Goal: Task Accomplishment & Management: Manage account settings

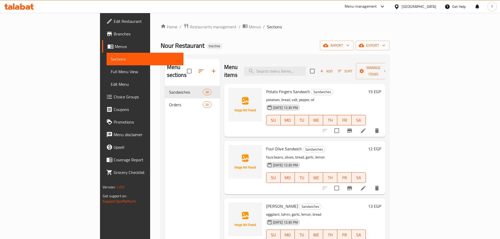
click at [165, 106] on div "Menu sections Sandwiches 38 Orders 30" at bounding box center [192, 178] width 55 height 239
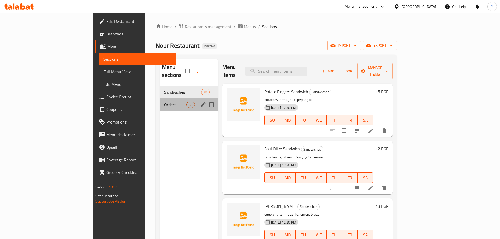
click at [160, 101] on div "Orders 30" at bounding box center [189, 104] width 58 height 13
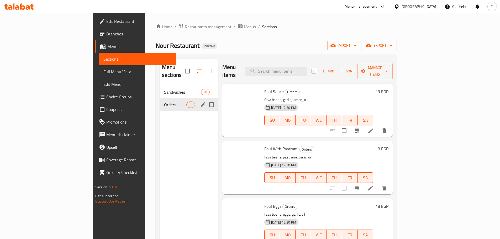
scroll to position [307, 0]
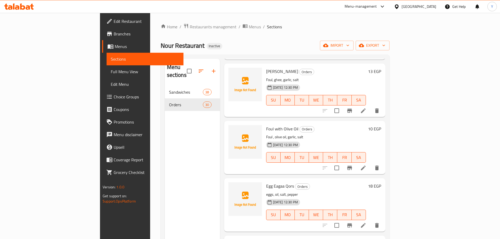
click at [371, 221] on li at bounding box center [363, 225] width 15 height 9
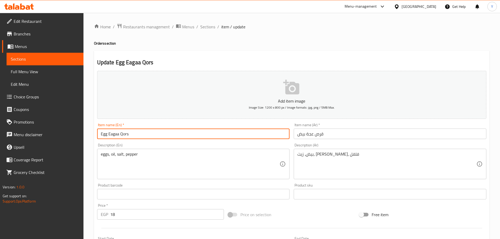
click at [121, 135] on input "Egg Eagaa Qors" at bounding box center [193, 134] width 193 height 10
drag, startPoint x: 113, startPoint y: 134, endPoint x: 115, endPoint y: 136, distance: 3.0
click at [113, 134] on input "Egg Eagaa Patty" at bounding box center [193, 134] width 193 height 10
type input "Egg Egga Patty"
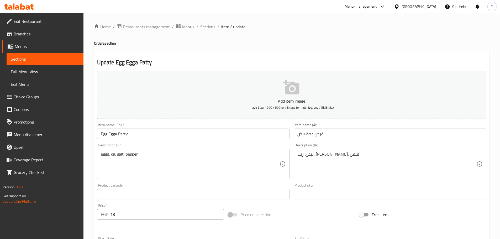
click at [328, 64] on h2 "Update Egg Egga Patty" at bounding box center [291, 63] width 389 height 8
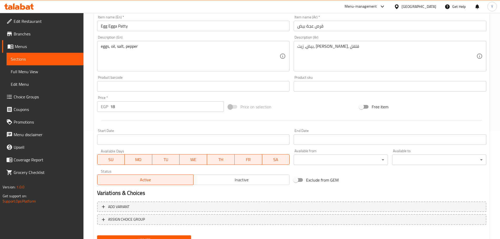
scroll to position [132, 0]
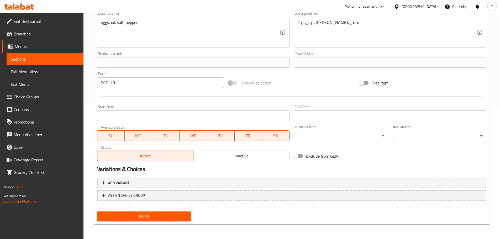
click at [157, 216] on span "Update" at bounding box center [144, 216] width 86 height 7
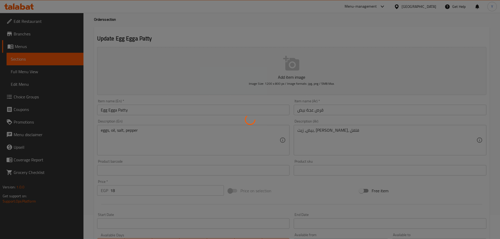
scroll to position [0, 0]
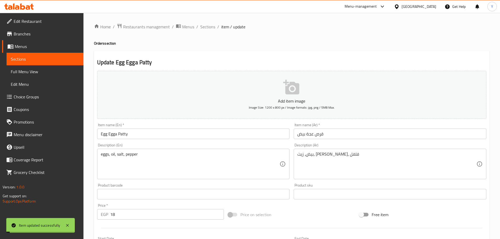
drag, startPoint x: 204, startPoint y: 25, endPoint x: 223, endPoint y: 3, distance: 29.0
click at [204, 25] on span "Sections" at bounding box center [207, 27] width 15 height 6
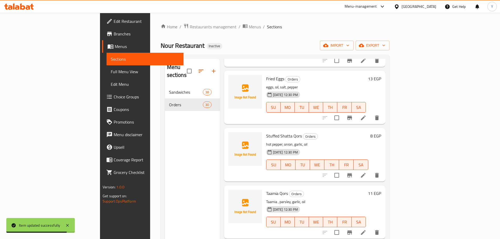
scroll to position [672, 0]
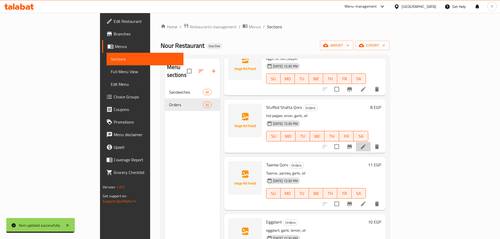
click at [371, 142] on li at bounding box center [363, 146] width 15 height 9
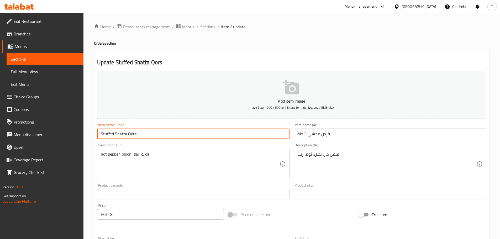
click at [129, 129] on input "Stuffed Shatta Qors" at bounding box center [193, 134] width 193 height 10
type input "Stuffed Shatta patty"
click at [327, 45] on h4 "Orders section" at bounding box center [292, 43] width 396 height 5
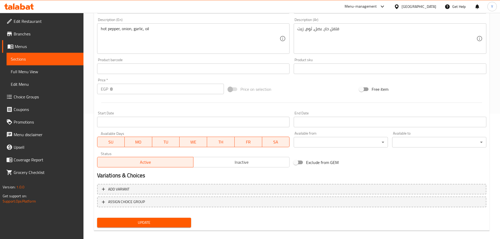
scroll to position [132, 0]
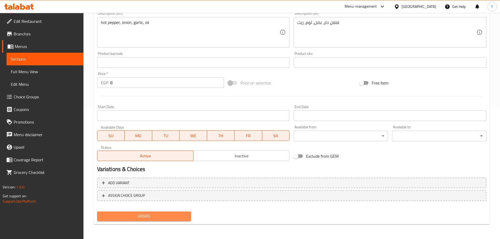
click at [168, 216] on span "Update" at bounding box center [144, 216] width 86 height 7
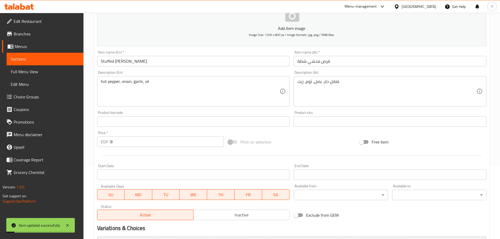
scroll to position [1, 0]
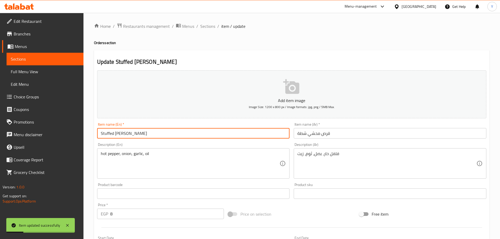
click at [120, 130] on input "Stuffed Shatta patty" at bounding box center [193, 133] width 193 height 10
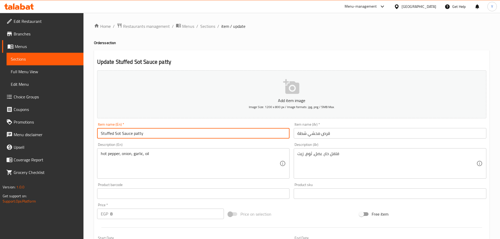
type input "Stuffed Sot Sauce patty"
click at [310, 49] on div "Home / Restaurants management / Menus / Sections / item / update Orders section…" at bounding box center [292, 191] width 396 height 337
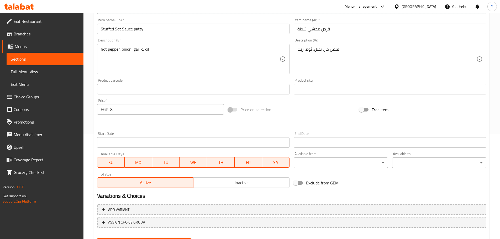
scroll to position [132, 0]
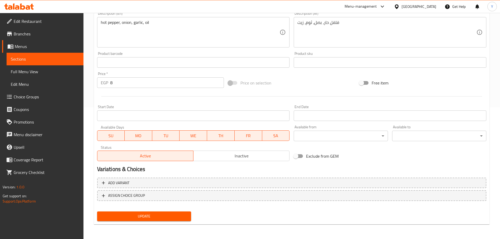
click at [129, 211] on div "Update" at bounding box center [144, 216] width 98 height 14
click at [128, 213] on button "Update" at bounding box center [144, 217] width 94 height 10
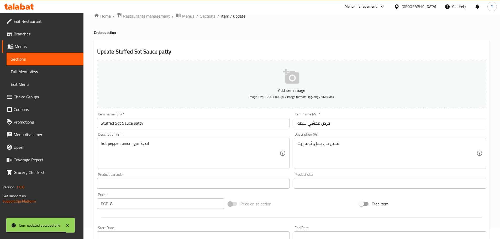
scroll to position [0, 0]
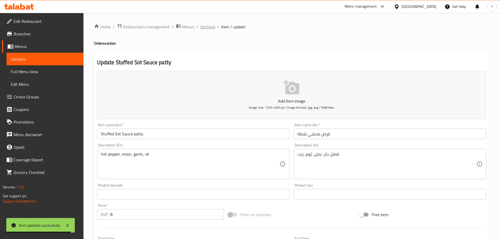
click at [208, 25] on span "Sections" at bounding box center [207, 27] width 15 height 6
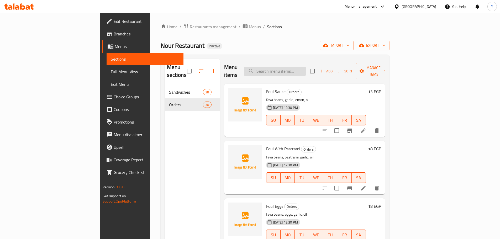
click at [306, 67] on input "search" at bounding box center [275, 71] width 62 height 9
paste input "Foul Olive Sandwich"
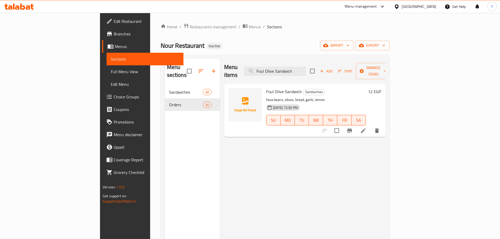
type input "Foul Olive Sandwich"
click at [366, 128] on icon at bounding box center [363, 131] width 6 height 6
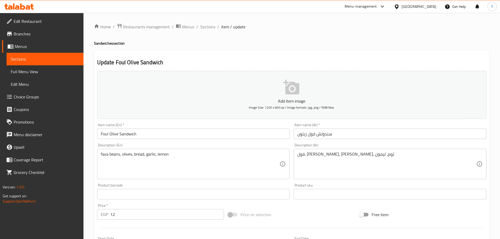
click at [358, 141] on div "Description (Ar) فول، زيتون، خبز، ثوم، ليمون Description (Ar)" at bounding box center [390, 161] width 197 height 40
click at [362, 138] on input "سندوتش فول زيتون" at bounding box center [390, 134] width 193 height 10
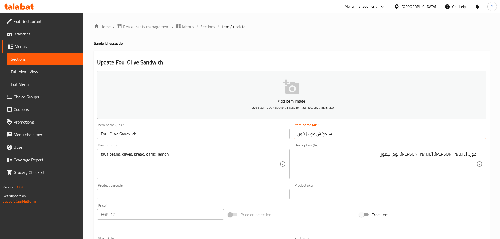
click at [351, 137] on input "سندوتش فول زيتون" at bounding box center [390, 134] width 193 height 10
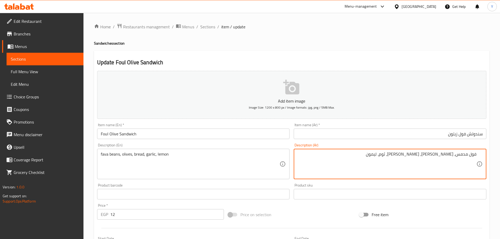
type textarea "فول مدمس، زيتون، خبز، ثوم، ليمون"
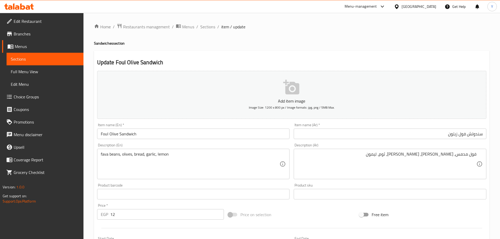
click at [404, 48] on div "Home / Restaurants management / Menus / Sections / item / update Sandwiches sec…" at bounding box center [292, 191] width 396 height 337
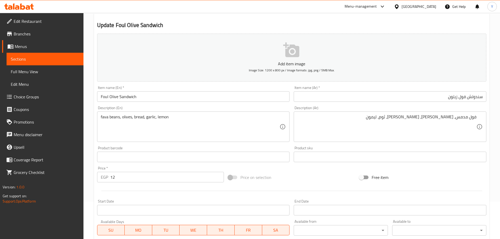
scroll to position [132, 0]
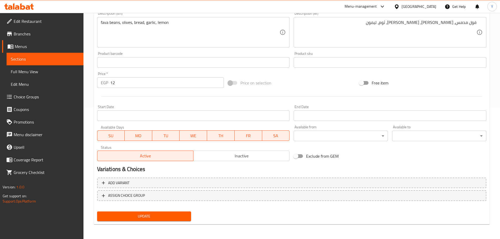
click at [178, 212] on button "Update" at bounding box center [144, 217] width 94 height 10
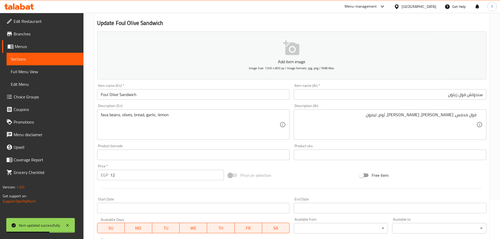
scroll to position [0, 0]
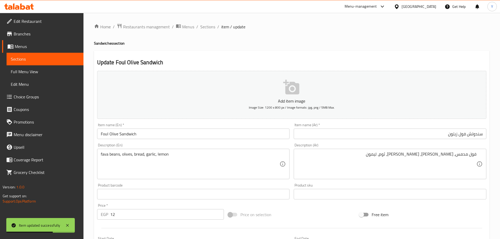
drag, startPoint x: 212, startPoint y: 28, endPoint x: 261, endPoint y: 54, distance: 55.1
click at [212, 28] on span "Sections" at bounding box center [207, 27] width 15 height 6
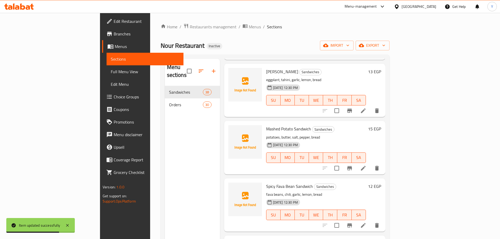
scroll to position [161, 0]
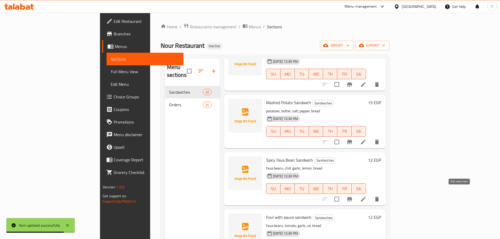
click at [366, 196] on icon at bounding box center [363, 199] width 6 height 6
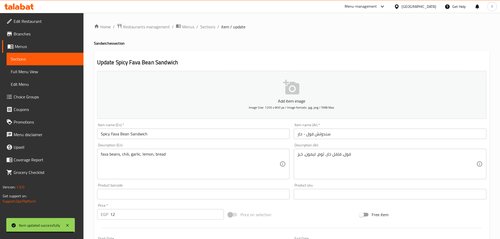
click at [112, 135] on input "Spicy Fava Bean Sandwich" at bounding box center [193, 134] width 193 height 10
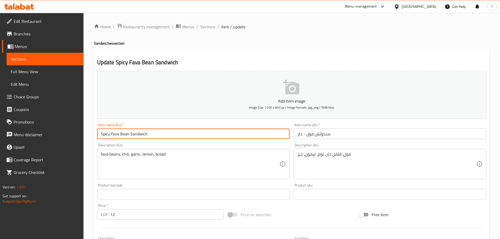
click at [112, 135] on input "Spicy Fava Bean Sandwich" at bounding box center [193, 134] width 193 height 10
click at [116, 137] on input "Spicy Bean Sandwich" at bounding box center [193, 134] width 193 height 10
type input "Spicy Foul Sandwich"
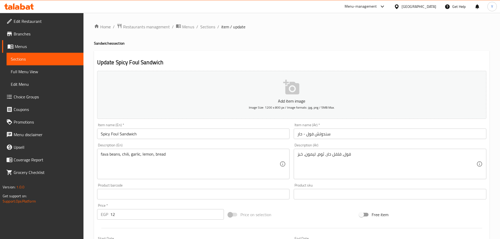
click at [347, 52] on div "Update Spicy Foul Sandwich Add item image Image Size: 1200 x 800 px / Image for…" at bounding box center [292, 204] width 396 height 306
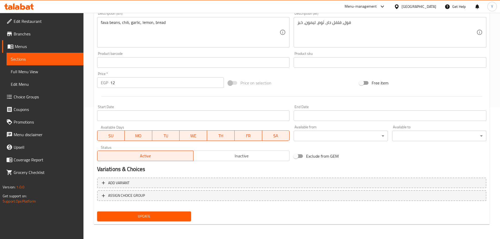
click at [161, 217] on span "Update" at bounding box center [144, 216] width 86 height 7
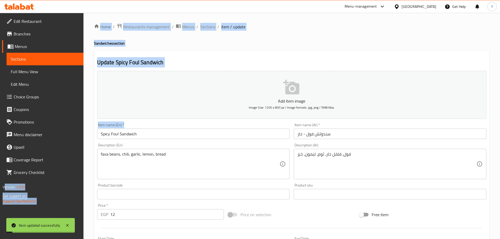
drag, startPoint x: 202, startPoint y: 128, endPoint x: 0, endPoint y: 114, distance: 202.4
click at [0, 114] on div "Edit Restaurant Branches Menus Sections Full Menu View Edit Menu Choice Groups …" at bounding box center [250, 192] width 500 height 358
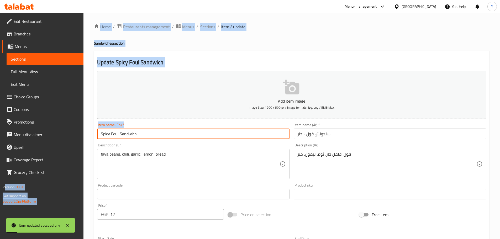
click at [158, 134] on input "Spicy Foul Sandwich" at bounding box center [193, 134] width 193 height 10
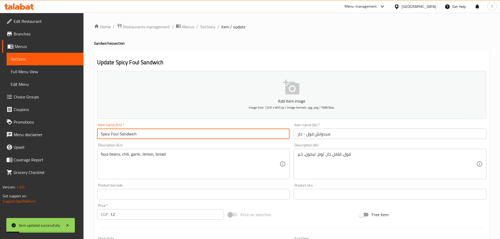
click at [158, 134] on input "Spicy Foul Sandwich" at bounding box center [193, 134] width 193 height 10
click at [208, 47] on div "Home / Restaurants management / Menus / Sections / item / update Sandwiches sec…" at bounding box center [292, 191] width 396 height 337
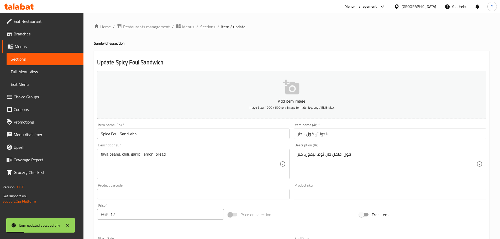
click at [206, 19] on div "Home / Restaurants management / Menus / Sections / item / update Sandwiches sec…" at bounding box center [291, 192] width 417 height 358
click at [206, 21] on div "Home / Restaurants management / Menus / Sections / item / update Sandwiches sec…" at bounding box center [291, 192] width 417 height 358
click at [206, 25] on span "Sections" at bounding box center [207, 27] width 15 height 6
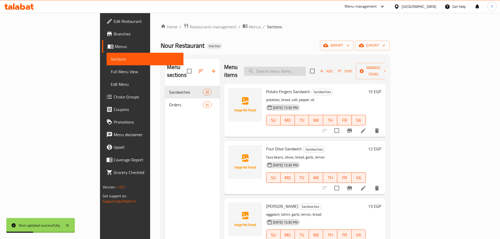
click at [306, 67] on input "search" at bounding box center [275, 71] width 62 height 9
paste input "Spicy Foul Sandwich"
type input "Spicy Foul Sandwich"
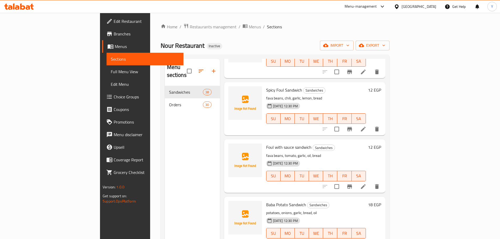
scroll to position [271, 0]
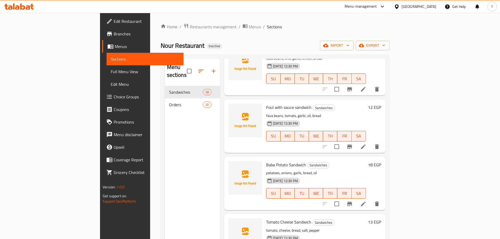
click at [383, 144] on div at bounding box center [351, 146] width 65 height 13
click at [366, 144] on icon at bounding box center [363, 147] width 6 height 6
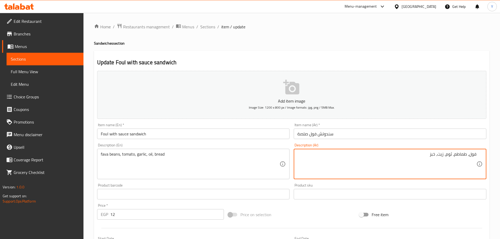
click at [470, 154] on textarea "فول، طماطم، ثوم، زيت، خبز" at bounding box center [386, 164] width 179 height 25
type textarea "فول مدمس، طماطم، ثوم، زيت، خبز"
click at [370, 41] on h4 "Sandwiches section" at bounding box center [292, 43] width 396 height 5
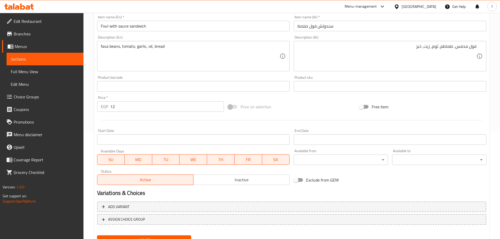
scroll to position [132, 0]
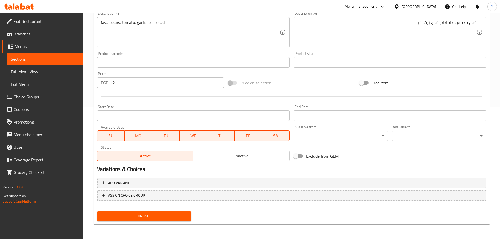
click at [142, 219] on span "Update" at bounding box center [144, 216] width 86 height 7
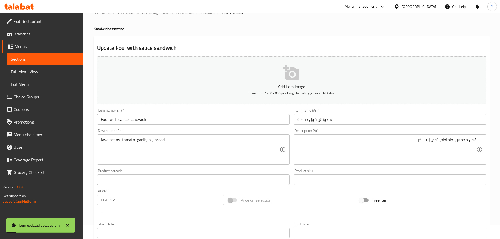
scroll to position [0, 0]
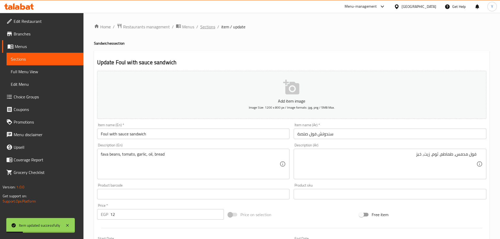
click at [208, 29] on span "Sections" at bounding box center [207, 27] width 15 height 6
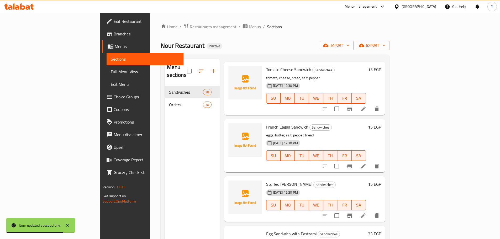
scroll to position [469, 0]
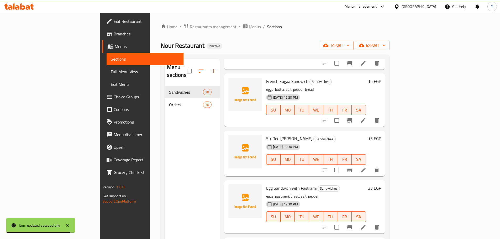
click at [383, 114] on div at bounding box center [351, 120] width 65 height 13
click at [366, 117] on icon at bounding box center [363, 120] width 6 height 6
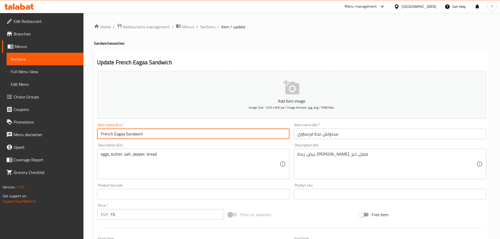
click at [118, 135] on input "French Eagaa Sandwich" at bounding box center [193, 134] width 193 height 10
type input "French Egga Sandwich"
drag, startPoint x: 346, startPoint y: 148, endPoint x: 348, endPoint y: 170, distance: 22.4
click at [347, 152] on div "Description (Ar) بيض، زبدة، ملح، فلفل، خبز Description (Ar)" at bounding box center [390, 161] width 193 height 36
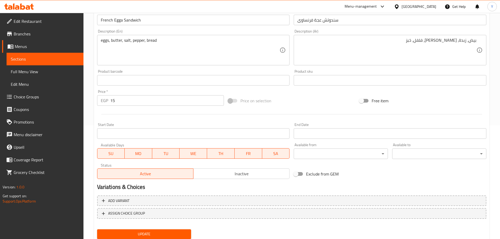
scroll to position [132, 0]
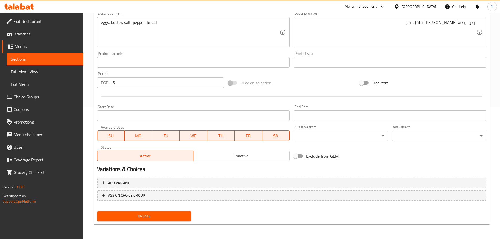
click at [169, 215] on span "Update" at bounding box center [144, 216] width 86 height 7
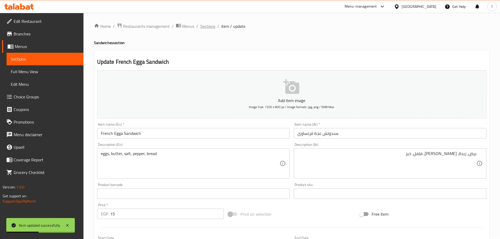
scroll to position [0, 0]
click at [203, 22] on div "Home / Restaurants management / Menus / Sections / item / update Sandwiches sec…" at bounding box center [291, 192] width 417 height 358
click at [205, 24] on span "Sections" at bounding box center [207, 27] width 15 height 6
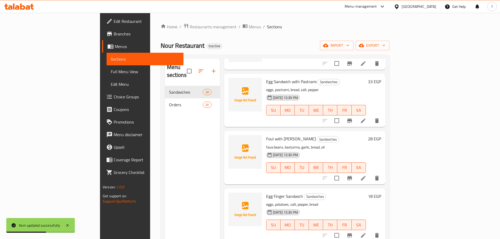
scroll to position [581, 0]
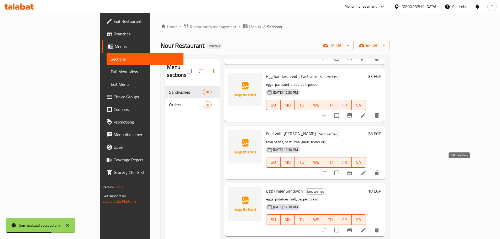
click at [366, 170] on icon at bounding box center [363, 173] width 6 height 6
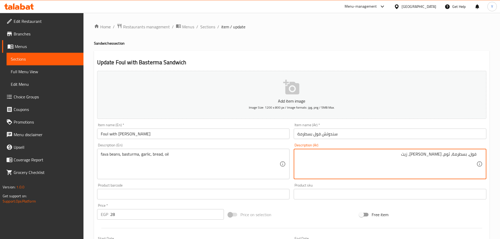
click at [470, 156] on textarea "فول، بسطرمة، ثوم، خبز، زيت" at bounding box center [386, 164] width 179 height 25
type textarea "فول مدمس، بسطرمة، ثوم، خبز، زيت"
click at [376, 56] on div "Update Foul with Basterma Sandwich Add item image Image Size: 1200 x 800 px / I…" at bounding box center [292, 204] width 396 height 306
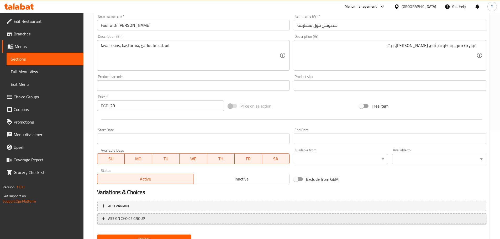
scroll to position [132, 0]
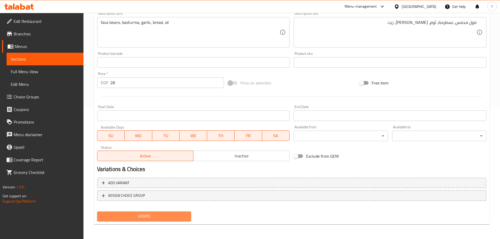
click at [155, 217] on span "Update" at bounding box center [144, 216] width 86 height 7
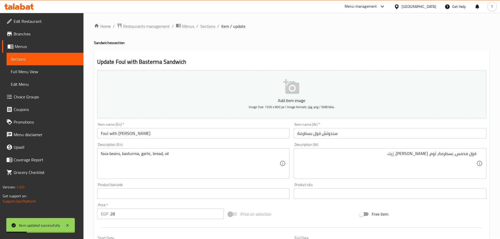
scroll to position [0, 0]
click at [209, 26] on span "Sections" at bounding box center [207, 27] width 15 height 6
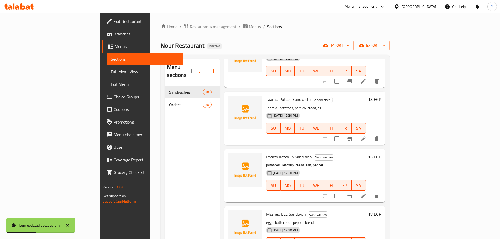
scroll to position [748, 0]
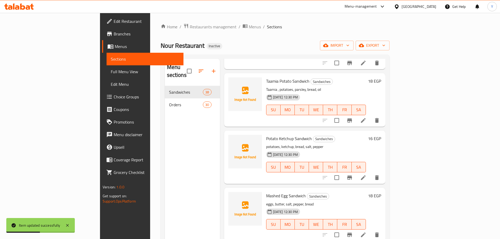
click at [371, 116] on li at bounding box center [363, 120] width 15 height 9
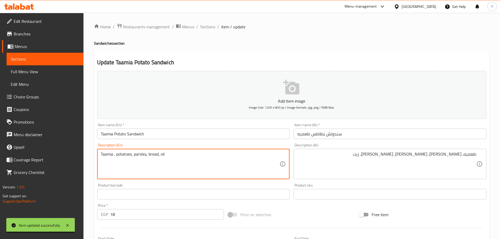
click at [108, 152] on textarea "Taamia , potatoes, parsley, bread, oil" at bounding box center [190, 164] width 179 height 25
paste textarea "falafel"
type textarea "falafel, potatoes, parsley, bread, oil"
click at [471, 156] on textarea "طعميه، بطاطس، بقدونس، خبز، زيت" at bounding box center [386, 164] width 179 height 25
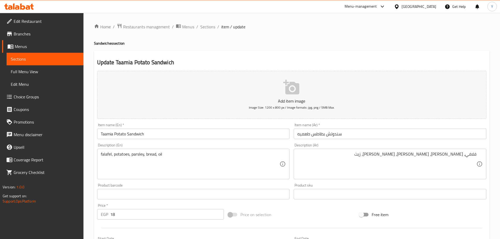
click at [466, 153] on textarea "فلافي، بطاطس، بقدونس، خبز، زيت" at bounding box center [386, 164] width 179 height 25
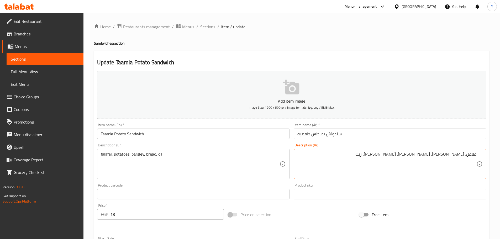
type textarea "فلافل، بطاطس، بقدونس، خبز، زيت"
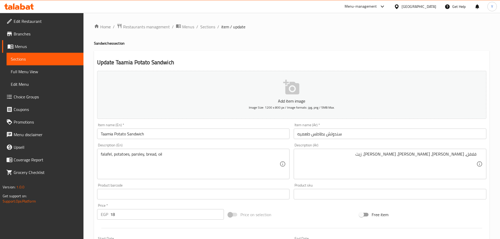
click at [412, 54] on div "Update Taamia Potato Sandwich Add item image Image Size: 1200 x 800 px / Image …" at bounding box center [292, 204] width 396 height 306
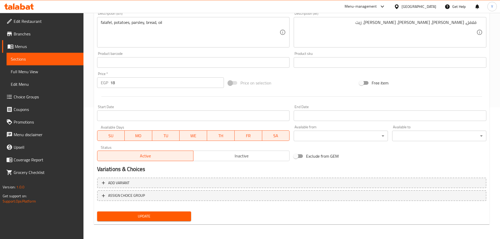
click at [173, 214] on span "Update" at bounding box center [144, 216] width 86 height 7
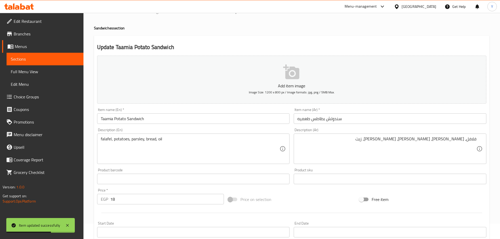
scroll to position [0, 0]
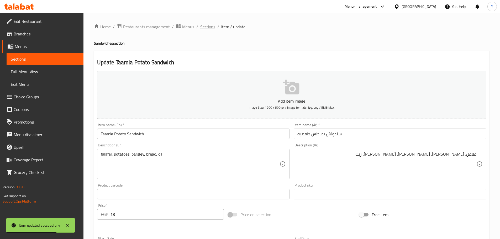
click at [208, 28] on span "Sections" at bounding box center [207, 27] width 15 height 6
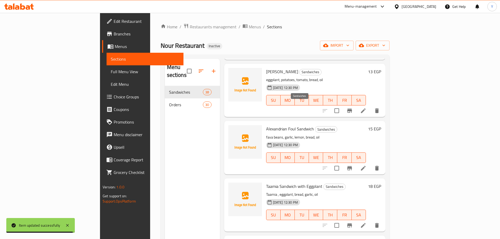
scroll to position [1384, 0]
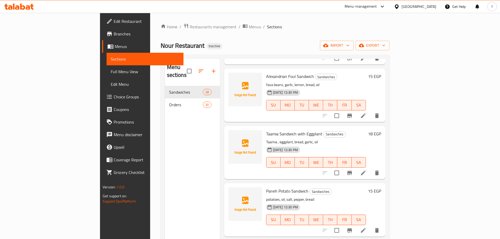
click at [371, 168] on li at bounding box center [363, 172] width 15 height 9
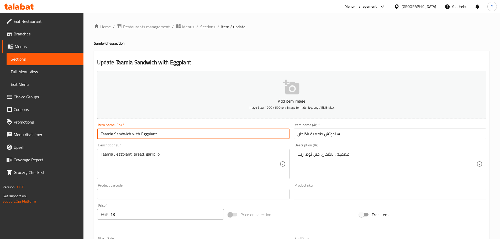
click at [109, 133] on input "Taamia Sandwich with Eggplant" at bounding box center [193, 134] width 193 height 10
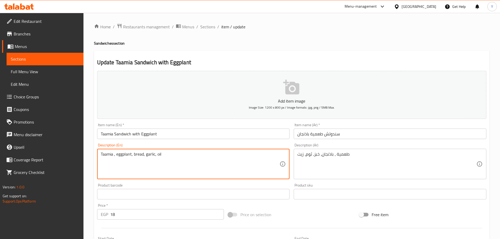
click at [111, 153] on textarea "Taamia , eggplant, bread, garlic, oil" at bounding box center [190, 164] width 179 height 25
paste textarea "falafel"
type textarea "falafel, eggplant, bread, garlic, oil"
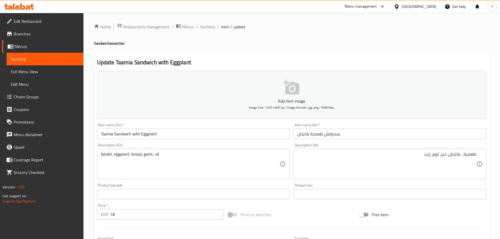
click at [436, 58] on div "Update Taamia Sandwich with Eggplant Add item image Image Size: 1200 x 800 px /…" at bounding box center [292, 204] width 396 height 306
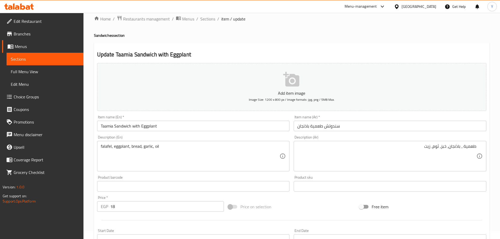
scroll to position [132, 0]
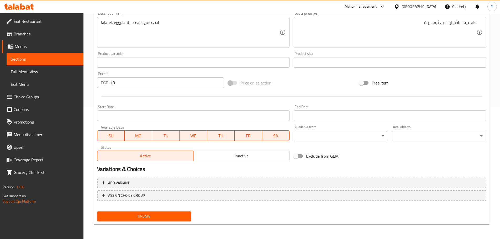
click at [191, 210] on div "Update" at bounding box center [144, 216] width 98 height 14
click at [186, 215] on span "Update" at bounding box center [144, 216] width 86 height 7
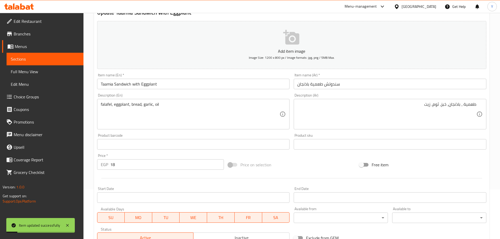
scroll to position [0, 0]
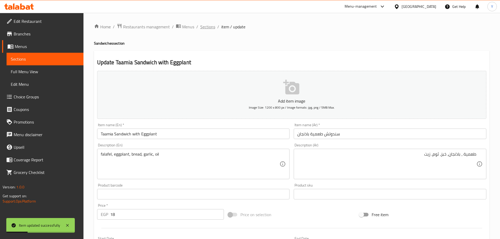
click at [210, 25] on span "Sections" at bounding box center [207, 27] width 15 height 6
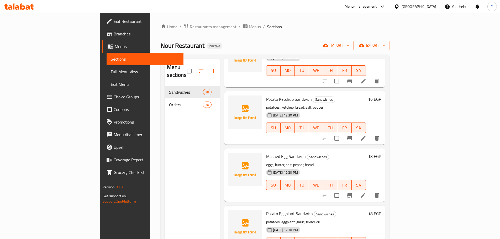
scroll to position [1618, 0]
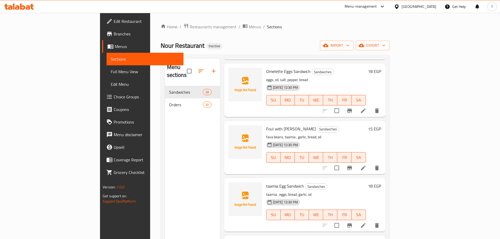
click at [366, 222] on icon at bounding box center [363, 225] width 6 height 6
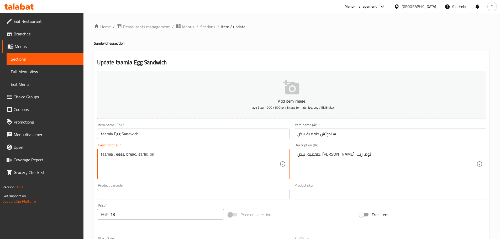
click at [108, 155] on textarea "taamia , eggs, bread, garlic, oil" at bounding box center [190, 164] width 179 height 25
paste textarea "falafel"
type textarea "falafel, eggs, bread, garlic, oil"
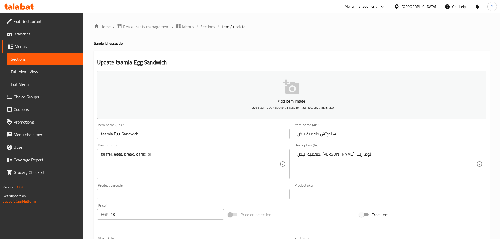
click at [350, 40] on div "Home / Restaurants management / Menus / Sections / item / update Sandwiches sec…" at bounding box center [292, 191] width 396 height 337
click at [430, 25] on ol "Home / Restaurants management / Menus / Sections / item / update" at bounding box center [292, 26] width 396 height 7
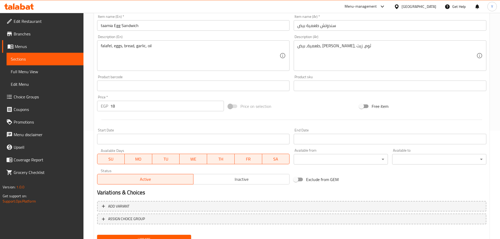
scroll to position [132, 0]
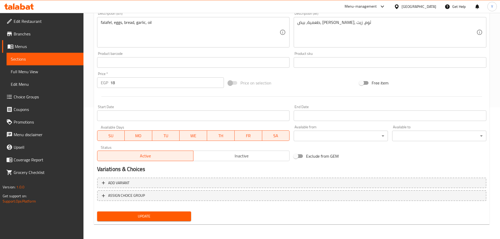
click at [161, 222] on div "Update" at bounding box center [144, 216] width 98 height 14
click at [169, 218] on span "Update" at bounding box center [144, 216] width 86 height 7
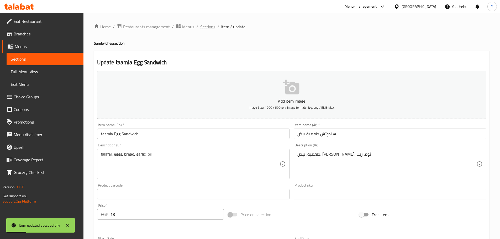
click at [207, 27] on span "Sections" at bounding box center [207, 27] width 15 height 6
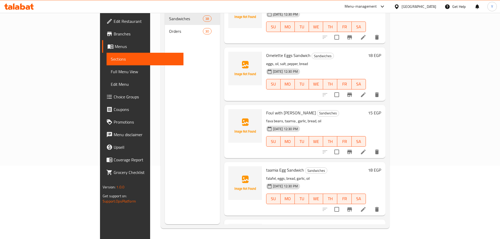
scroll to position [1732, 0]
click at [371, 147] on li at bounding box center [363, 151] width 15 height 9
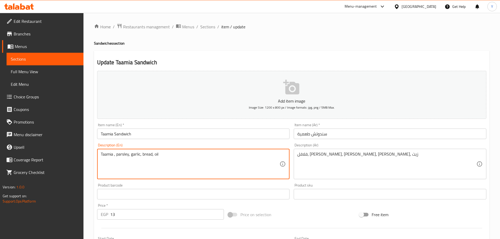
click at [105, 153] on textarea "Taamia , parsley, garlic, bread, oil" at bounding box center [190, 164] width 179 height 25
paste textarea "falafel"
type textarea "Falafel, parsley, garlic, bread, oil"
click at [373, 44] on h4 "Sandwiches section" at bounding box center [292, 43] width 396 height 5
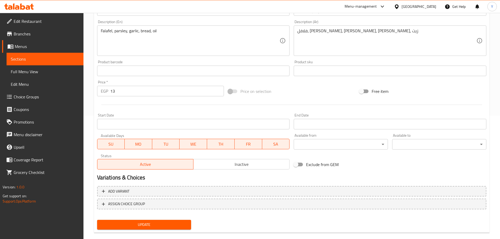
scroll to position [132, 0]
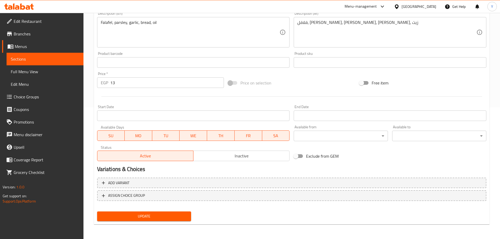
click at [167, 217] on span "Update" at bounding box center [144, 216] width 86 height 7
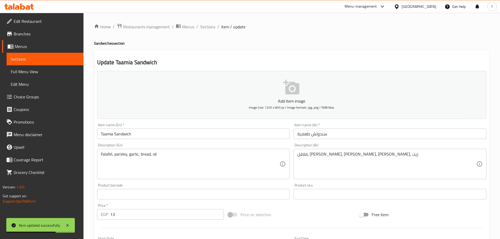
drag, startPoint x: 212, startPoint y: 23, endPoint x: 230, endPoint y: 40, distance: 24.5
click at [212, 24] on span "Sections" at bounding box center [207, 27] width 15 height 6
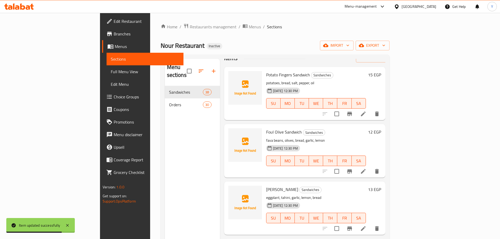
scroll to position [26, 0]
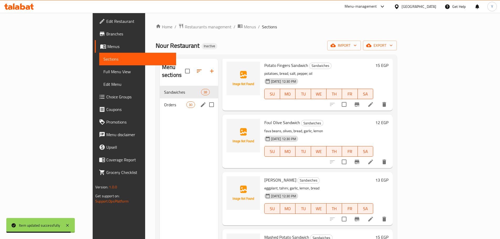
click at [160, 101] on div "Orders 30" at bounding box center [189, 104] width 58 height 13
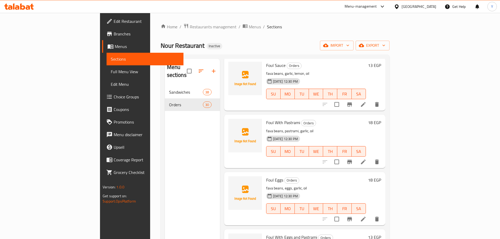
scroll to position [105, 0]
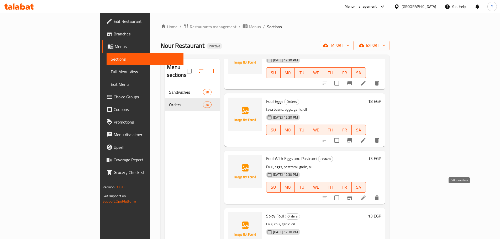
click at [366, 195] on icon at bounding box center [363, 198] width 6 height 6
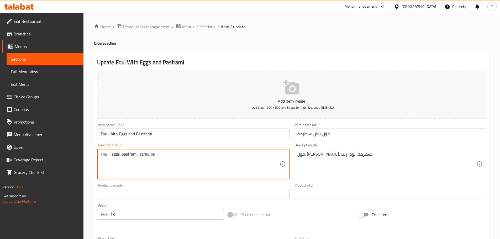
click at [106, 154] on textarea "Foul , eggs, pastrami, garlic, oil" at bounding box center [190, 164] width 179 height 25
paste textarea "fava beans"
type textarea "fava beans, eggs, pastrami, garlic, oil"
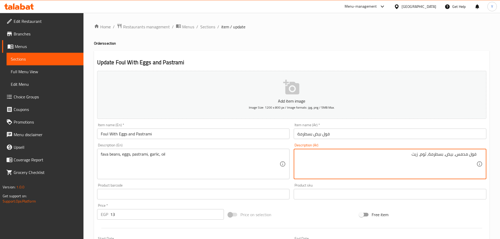
type textarea "فول مدمس، بيض، بسطرمة، ثوم، زيت"
click at [349, 41] on h4 "Orders section" at bounding box center [292, 43] width 396 height 5
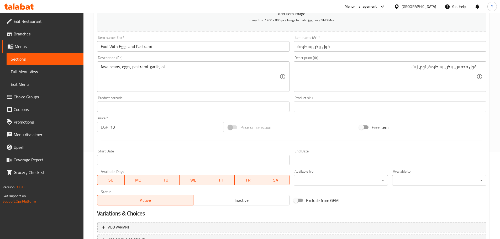
scroll to position [132, 0]
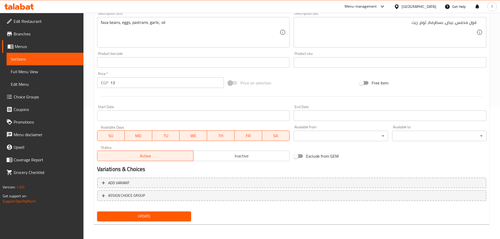
click at [176, 208] on div "Add variant ASSIGN CHOICE GROUP" at bounding box center [291, 193] width 393 height 34
click at [170, 220] on button "Update" at bounding box center [144, 217] width 94 height 10
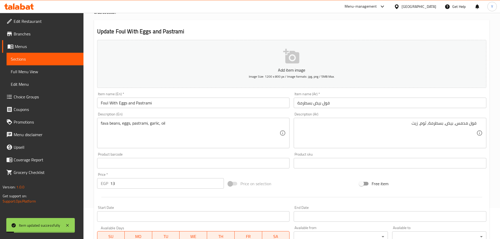
scroll to position [0, 0]
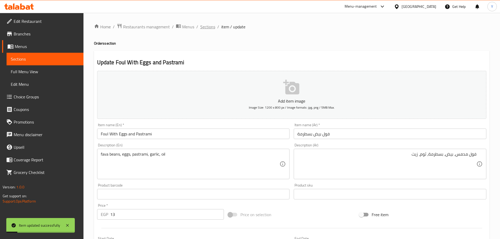
click at [208, 27] on span "Sections" at bounding box center [207, 27] width 15 height 6
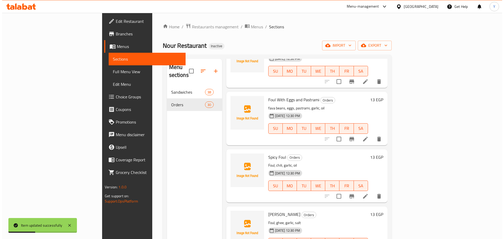
scroll to position [187, 0]
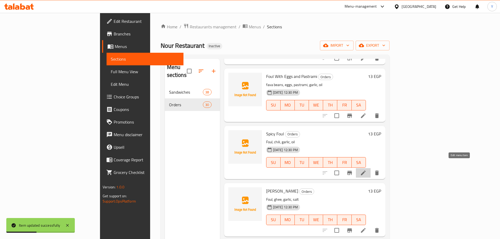
click at [366, 170] on icon at bounding box center [363, 173] width 6 height 6
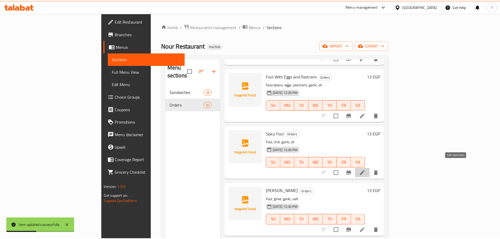
scroll to position [0, 50]
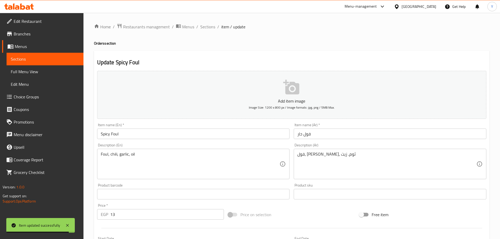
click at [103, 155] on textarea "Foul, chili, garlic, oil" at bounding box center [190, 164] width 179 height 25
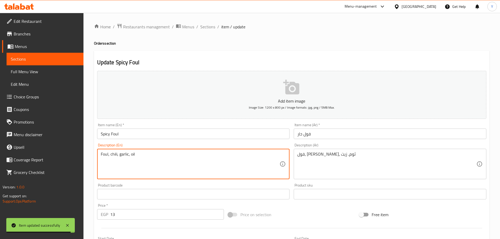
paste textarea "fava beans"
type textarea "fava beans, chili, garlic, oil"
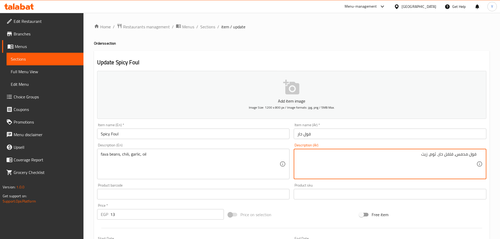
type textarea "فول مدمس، فلفل حار، ثوم، زيت"
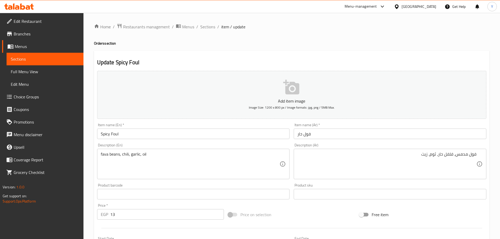
click at [281, 49] on div "Home / Restaurants management / Menus / Sections / item / update Orders section…" at bounding box center [292, 191] width 396 height 337
click at [359, 43] on h4 "Orders section" at bounding box center [292, 43] width 396 height 5
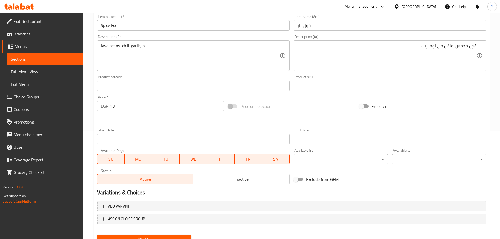
scroll to position [132, 0]
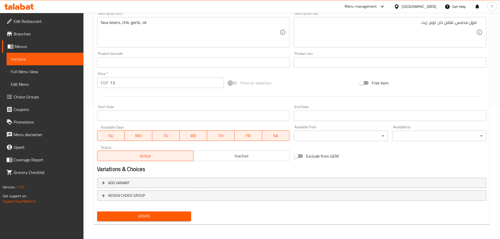
click at [181, 215] on span "Update" at bounding box center [144, 216] width 86 height 7
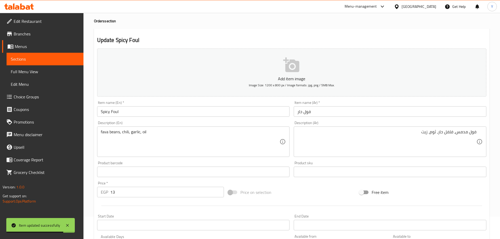
scroll to position [0, 0]
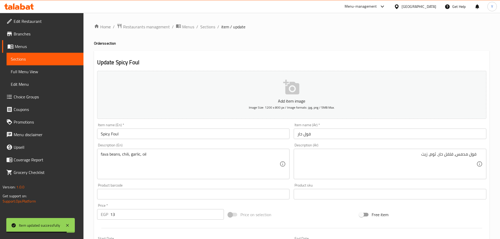
drag, startPoint x: 206, startPoint y: 26, endPoint x: 217, endPoint y: 33, distance: 13.5
click at [206, 26] on span "Sections" at bounding box center [207, 27] width 15 height 6
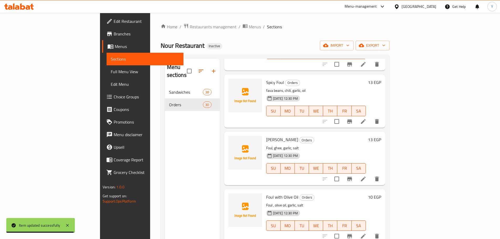
scroll to position [245, 0]
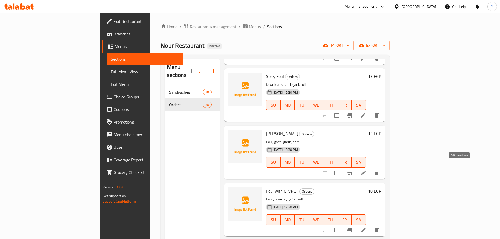
click at [366, 170] on icon at bounding box center [363, 173] width 6 height 6
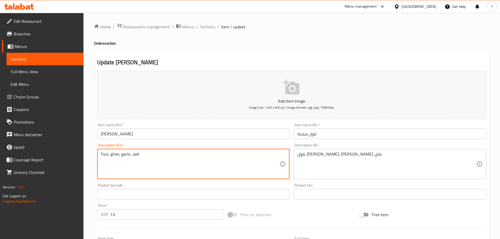
click at [105, 154] on textarea "Foul, ghee, garlic, salt" at bounding box center [190, 164] width 179 height 25
paste textarea "fava beans"
type textarea "fava beans, ghee, garlic, salt"
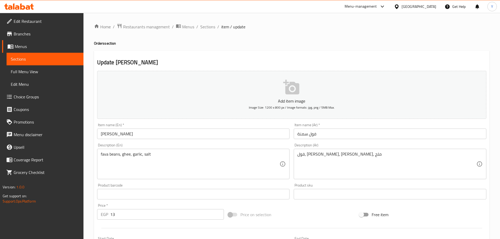
click at [403, 35] on div "Home / Restaurants management / Menus / Sections / item / update Orders section…" at bounding box center [292, 191] width 396 height 337
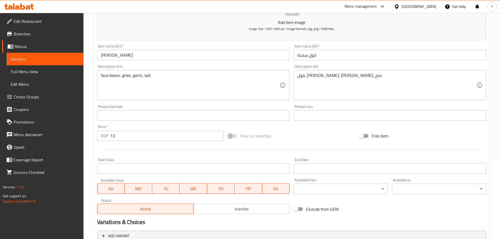
scroll to position [132, 0]
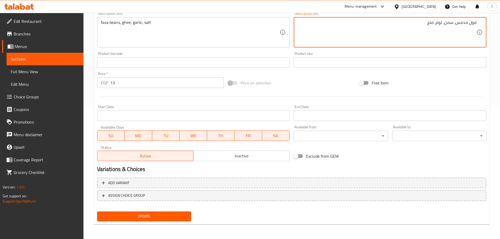
type textarea "فول مدمس، سمن، ثوم، ملح"
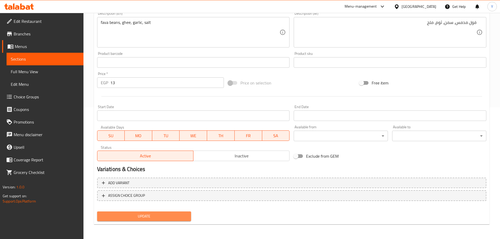
click at [167, 218] on span "Update" at bounding box center [144, 216] width 86 height 7
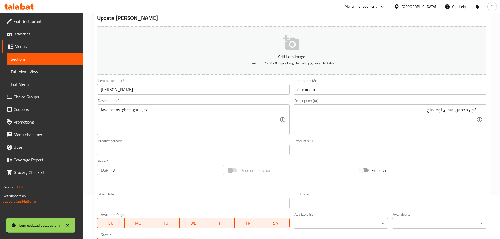
scroll to position [0, 0]
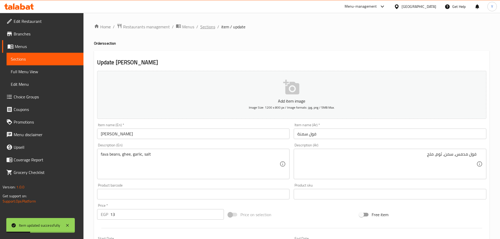
click at [206, 28] on span "Sections" at bounding box center [207, 27] width 15 height 6
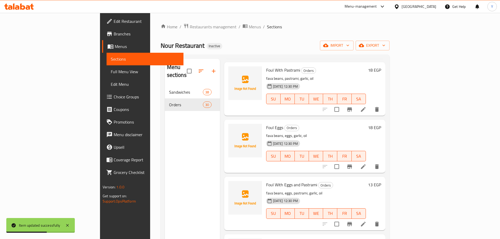
scroll to position [157, 0]
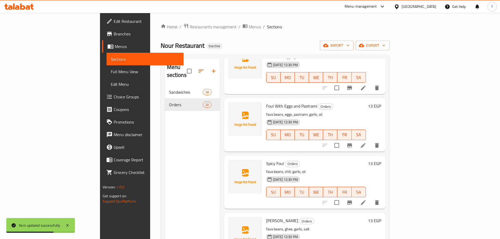
click at [371, 141] on li at bounding box center [363, 145] width 15 height 9
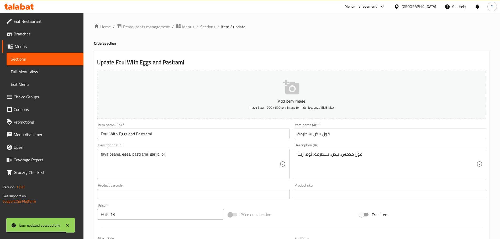
click at [209, 27] on span "Sections" at bounding box center [207, 27] width 15 height 6
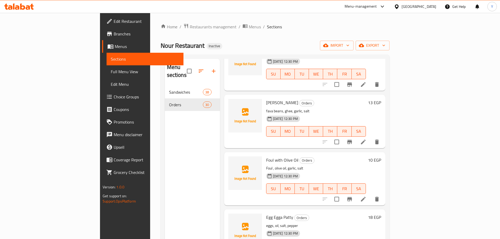
scroll to position [315, 0]
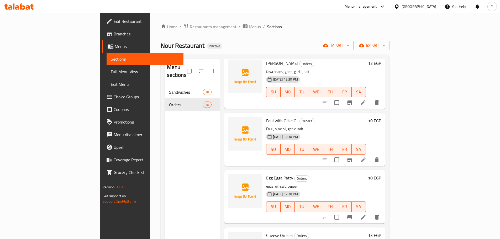
click at [366, 157] on icon at bounding box center [363, 160] width 6 height 6
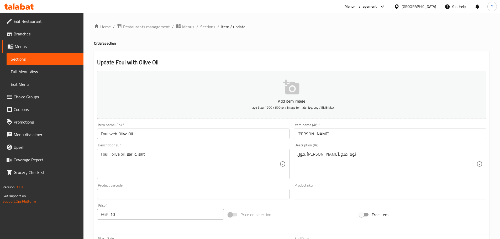
click at [101, 156] on textarea "Foul , olive oil, garlic, salt" at bounding box center [190, 164] width 179 height 25
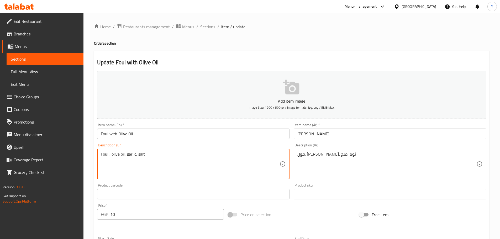
paste textarea "fava beans"
type textarea "fava beans, olive oil, garlic, salt"
click at [276, 66] on h2 "Update Foul with Olive Oil" at bounding box center [291, 63] width 389 height 8
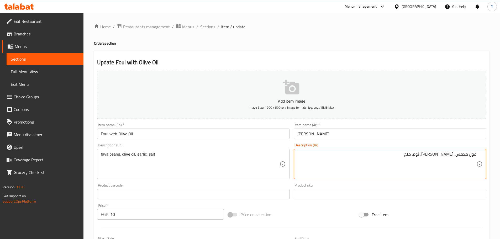
type textarea "فول مدمس، زيت زيتون، ثوم، ملح"
click at [396, 41] on h4 "Orders section" at bounding box center [292, 43] width 396 height 5
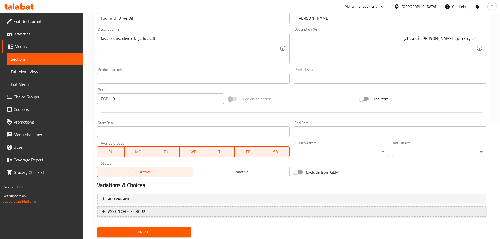
scroll to position [132, 0]
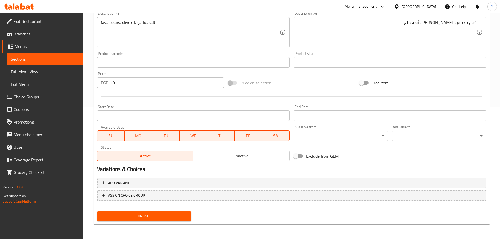
click at [165, 221] on button "Update" at bounding box center [144, 217] width 94 height 10
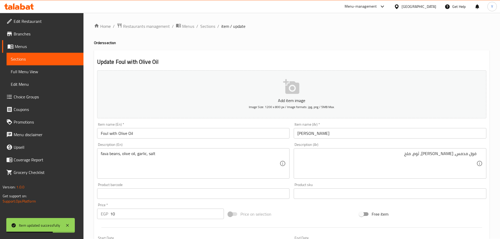
scroll to position [0, 0]
click at [203, 30] on span "Sections" at bounding box center [207, 27] width 15 height 6
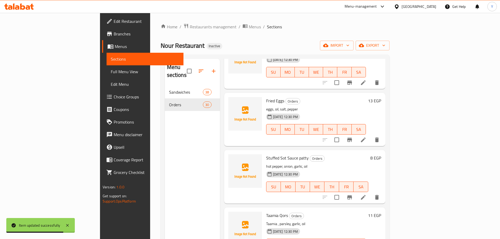
scroll to position [672, 0]
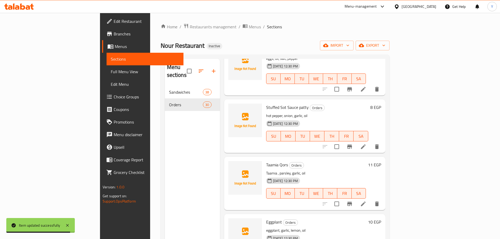
click at [371, 142] on li at bounding box center [363, 146] width 15 height 9
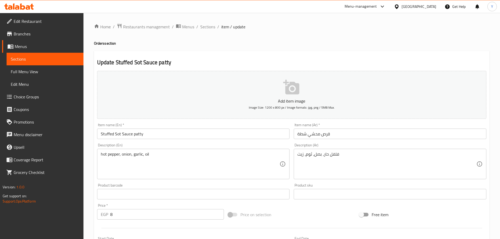
click at [118, 134] on input "Stuffed Sot Sauce patty" at bounding box center [193, 134] width 193 height 10
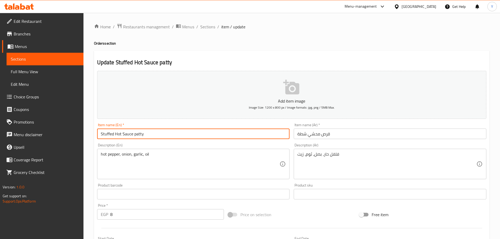
type input "Stuffed Hot Sauce patty"
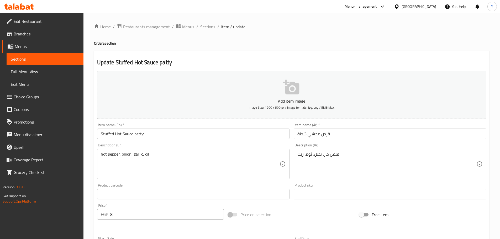
click at [306, 54] on div "Update Stuffed Hot Sauce patty Add item image Image Size: 1200 x 800 px / Image…" at bounding box center [292, 204] width 396 height 306
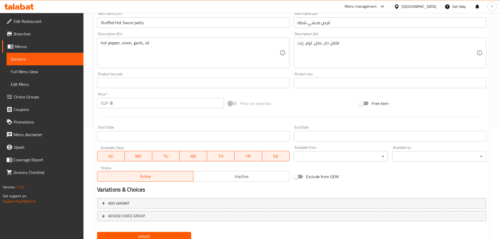
scroll to position [132, 0]
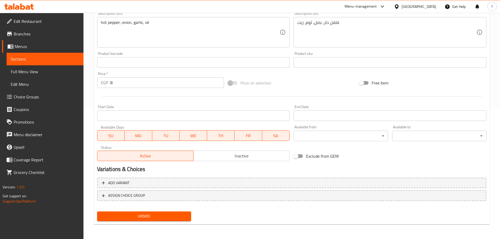
click at [167, 213] on button "Update" at bounding box center [144, 217] width 94 height 10
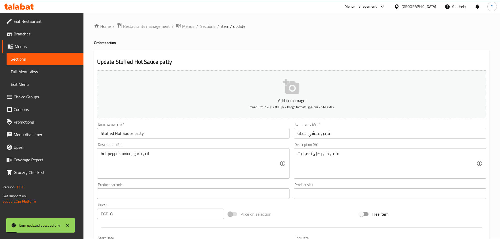
scroll to position [0, 0]
drag, startPoint x: 201, startPoint y: 21, endPoint x: 206, endPoint y: 26, distance: 7.3
click at [201, 21] on div "Home / Restaurants management / Menus / Sections / item / update Orders section…" at bounding box center [291, 192] width 417 height 358
click at [206, 26] on span "Sections" at bounding box center [207, 27] width 15 height 6
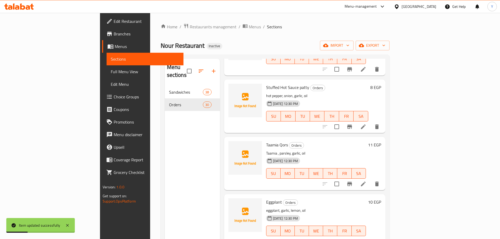
scroll to position [729, 0]
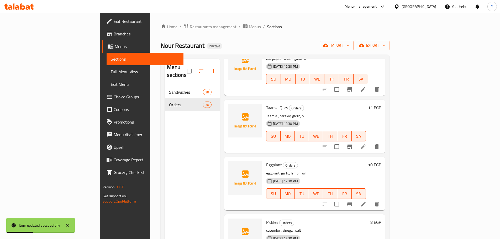
click at [366, 144] on icon at bounding box center [363, 146] width 5 height 5
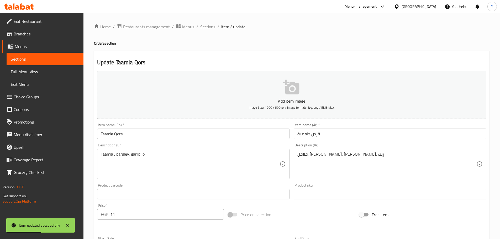
click at [313, 134] on input "قرص طعمية" at bounding box center [390, 134] width 193 height 10
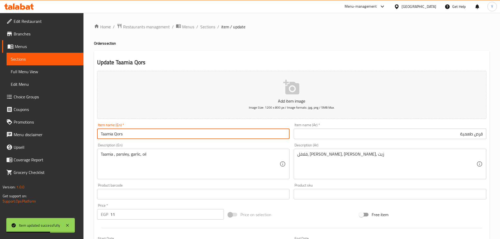
click at [121, 135] on input "Taamia Qors" at bounding box center [193, 134] width 193 height 10
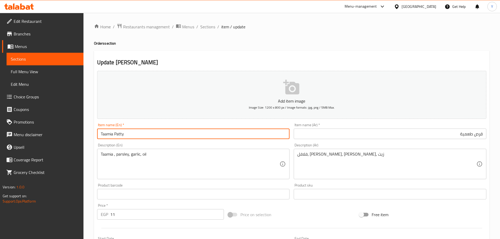
type input "Taamia Patty"
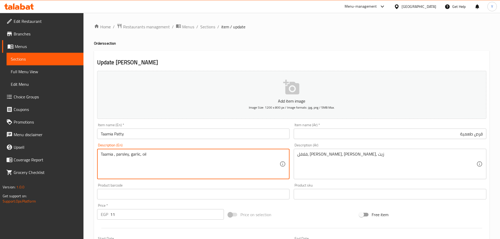
click at [111, 154] on textarea "Taamia , parsley, garlic, oil" at bounding box center [190, 164] width 179 height 25
paste textarea "falafel"
type textarea "falafel, parsley, garlic, oil"
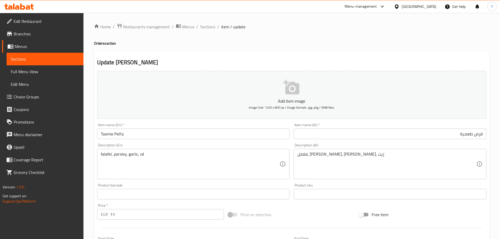
click at [374, 38] on div "Home / Restaurants management / Menus / Sections / item / update Orders section…" at bounding box center [292, 191] width 396 height 337
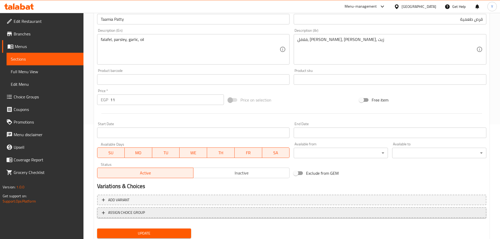
scroll to position [132, 0]
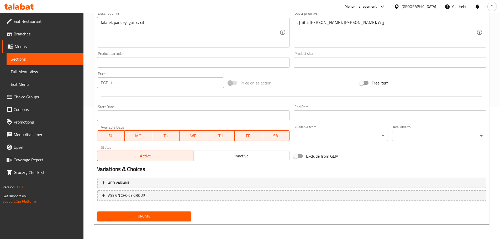
click at [144, 213] on span "Update" at bounding box center [144, 216] width 86 height 7
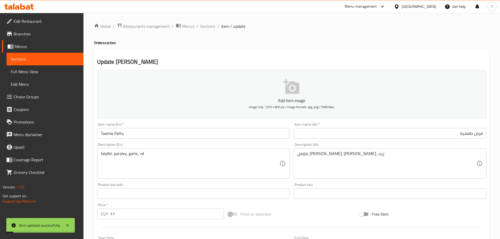
scroll to position [0, 0]
click at [208, 26] on span "Sections" at bounding box center [207, 27] width 15 height 6
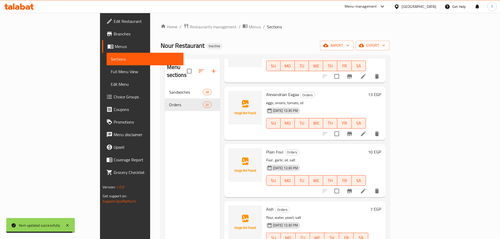
scroll to position [1188, 0]
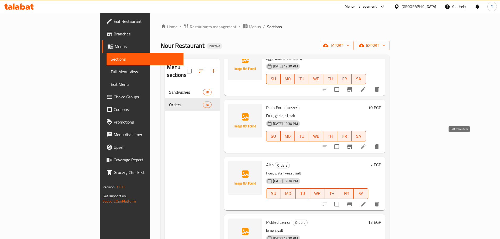
click at [366, 144] on icon at bounding box center [363, 147] width 6 height 6
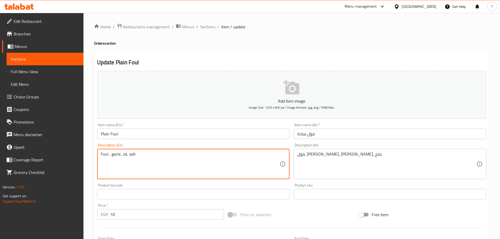
click at [106, 155] on textarea "Foul , garlic, oil, salt" at bounding box center [190, 164] width 179 height 25
paste textarea "fava beans"
type textarea "fava beans, garlic, oil, salt"
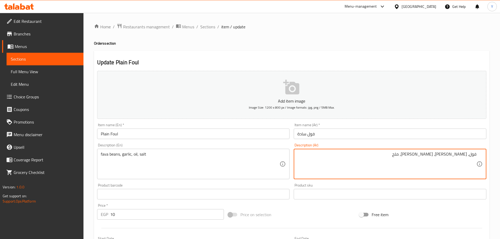
click at [472, 156] on textarea "فول، ثوم، زيت، ملح" at bounding box center [386, 164] width 179 height 25
click at [471, 155] on textarea "فول، ثوم، زيت، ملح" at bounding box center [386, 164] width 179 height 25
type textarea "فول مدمس، ثوم، زيت، ملح"
click at [420, 52] on div "Update Plain Foul Add item image Image Size: 1200 x 800 px / Image formats: jpg…" at bounding box center [292, 204] width 396 height 306
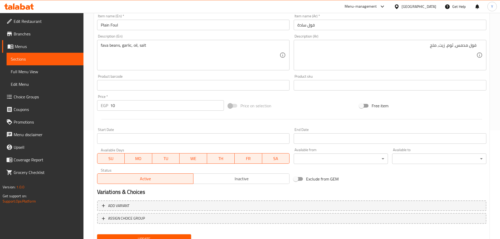
scroll to position [132, 0]
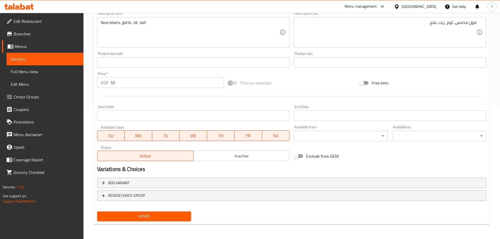
click at [143, 216] on span "Update" at bounding box center [144, 216] width 86 height 7
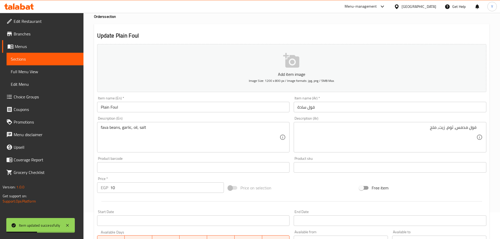
scroll to position [0, 0]
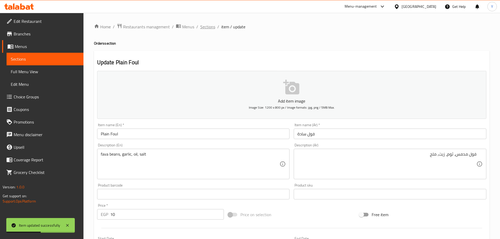
click at [205, 29] on span "Sections" at bounding box center [207, 27] width 15 height 6
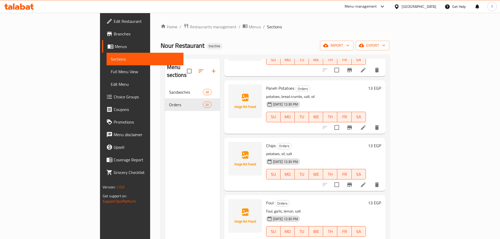
scroll to position [73, 0]
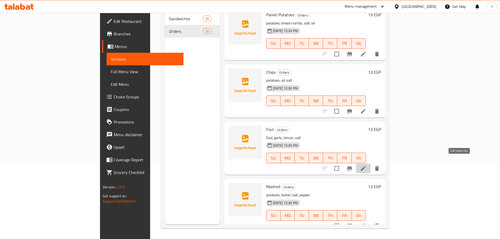
click at [366, 165] on icon at bounding box center [363, 168] width 6 height 6
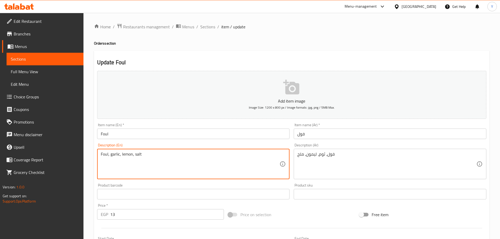
click at [105, 153] on textarea "Foul, garlic, lemon, salt" at bounding box center [190, 164] width 179 height 25
paste textarea "fava beans"
type textarea "fava beans, garlic, lemon, salt"
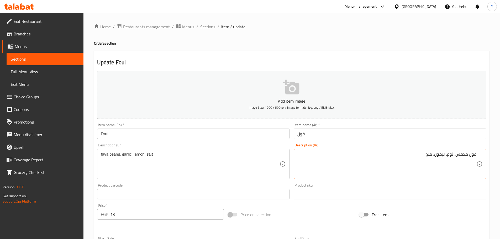
type textarea "فول مدمس، ثوم، ليمون، ملح"
click at [366, 53] on div "Update Foul Add item image Image Size: 1200 x 800 px / Image formats: jpg, png …" at bounding box center [292, 204] width 396 height 306
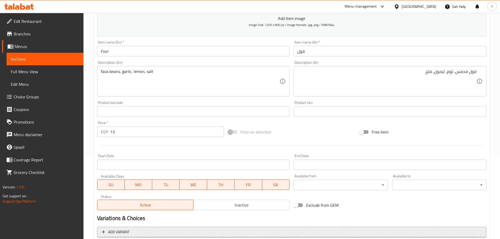
scroll to position [132, 0]
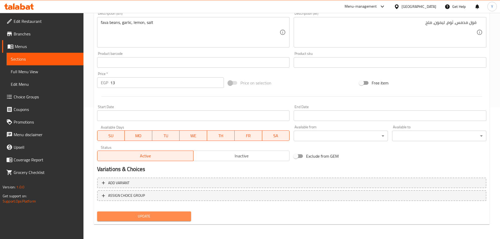
click at [187, 216] on button "Update" at bounding box center [144, 217] width 94 height 10
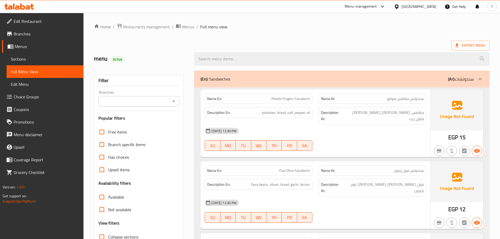
click at [260, 81] on div "(En): Sandwiches (Ar): سندوتشات" at bounding box center [337, 79] width 273 height 6
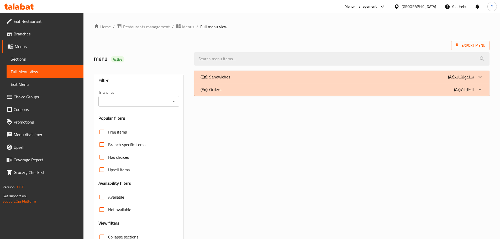
click at [361, 94] on div "(En): Orders (Ar): الطلبات" at bounding box center [341, 89] width 295 height 13
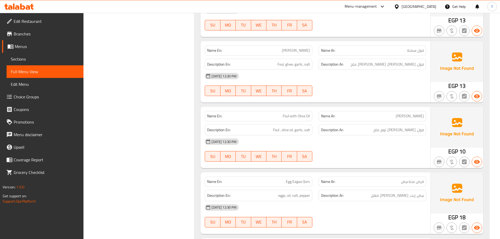
scroll to position [420, 0]
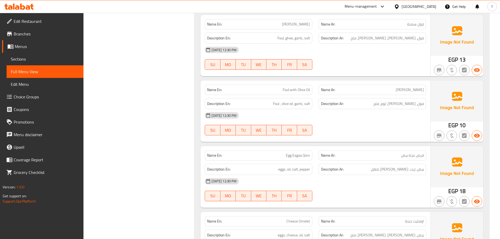
click at [307, 150] on div "Name En: Egg Eagaa Qors" at bounding box center [259, 155] width 114 height 17
copy span "Egg Eagaa Qors"
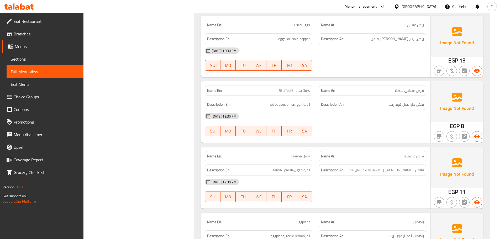
scroll to position [814, 0]
click at [297, 88] on span "Stuffed Shatta Qors" at bounding box center [294, 91] width 31 height 6
copy span "Stuffed Shatta Qors"
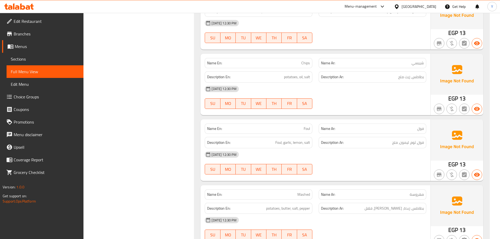
scroll to position [1855, 0]
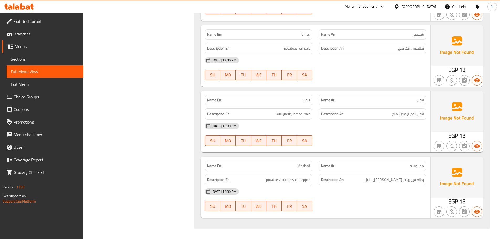
click at [388, 143] on div at bounding box center [373, 146] width 114 height 6
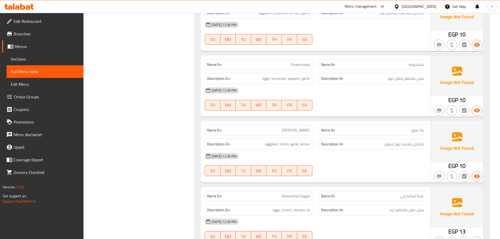
drag, startPoint x: 354, startPoint y: 171, endPoint x: 373, endPoint y: 70, distance: 102.3
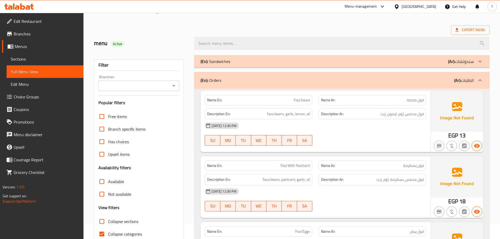
scroll to position [0, 0]
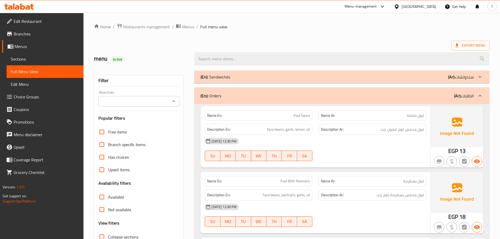
click at [278, 101] on div "(En): Orders (Ar): الطلبات" at bounding box center [341, 95] width 295 height 17
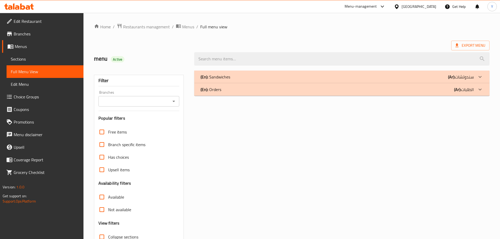
click at [282, 76] on div "(En): Sandwiches (Ar): سندوتشات" at bounding box center [337, 77] width 273 height 6
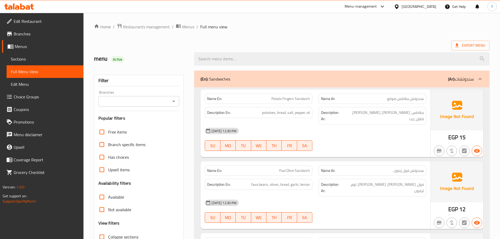
click at [395, 125] on div "30-08-2025 12:30 PM" at bounding box center [316, 131] width 228 height 13
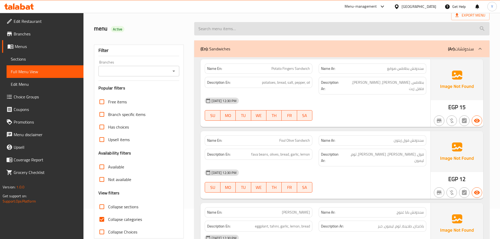
scroll to position [42, 0]
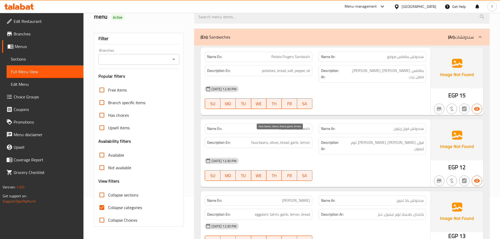
click at [264, 139] on span "fava beans, olives, bread, garlic, lemon" at bounding box center [280, 142] width 59 height 7
copy span "fava beans"
drag, startPoint x: 264, startPoint y: 135, endPoint x: 247, endPoint y: 137, distance: 16.9
click at [247, 139] on h6 "Description En: fava beans, olives, bread, garlic, lemon" at bounding box center [258, 142] width 103 height 7
click at [290, 124] on div "Name En: Foul Olive Sandwich" at bounding box center [259, 129] width 108 height 10
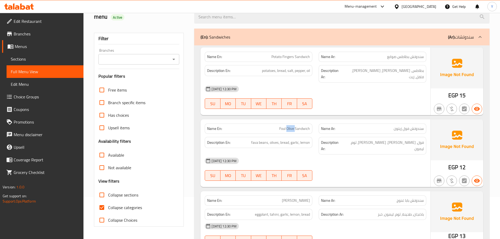
click at [290, 124] on div "Name En: Foul Olive Sandwich" at bounding box center [259, 129] width 108 height 10
copy span "Olive"
click at [290, 124] on div "Name En: Foul Olive Sandwich" at bounding box center [259, 129] width 108 height 10
copy span "Foul Olive Sandwich"
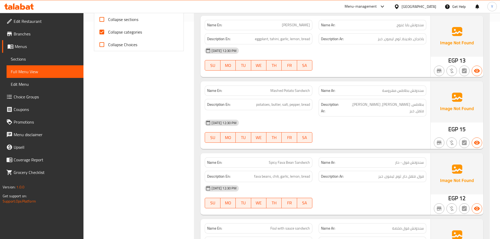
scroll to position [220, 0]
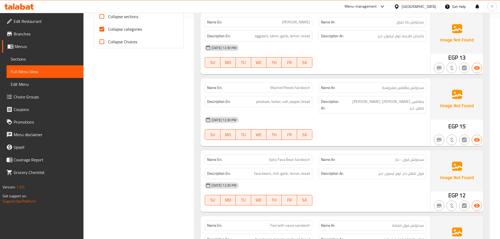
click at [286, 157] on span "Spicy Fava Bean Sandwich" at bounding box center [289, 160] width 41 height 6
copy span "Spicy Fava Bean Sandwich"
drag, startPoint x: 282, startPoint y: 4, endPoint x: 308, endPoint y: 0, distance: 26.2
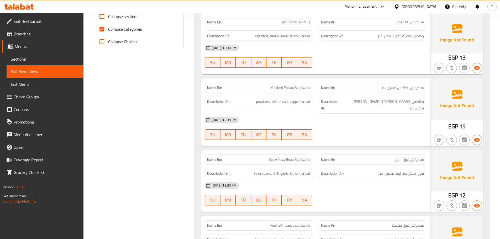
click at [354, 65] on div at bounding box center [373, 68] width 114 height 6
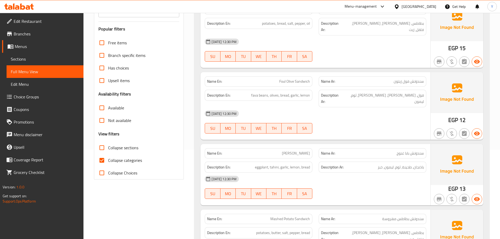
scroll to position [308, 0]
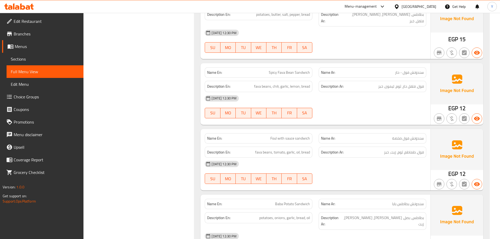
click at [259, 136] on p "Name En: Foul with sauce sandwich" at bounding box center [258, 139] width 103 height 6
copy span "Foul with sauce sandwich"
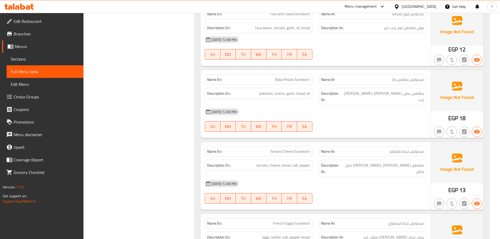
scroll to position [455, 0]
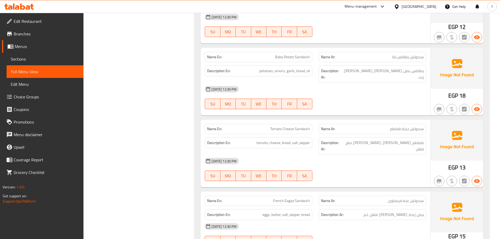
click at [290, 193] on div "Name En: French Eagaa Sandwich" at bounding box center [259, 201] width 114 height 17
copy span "French Eagaa Sandwich"
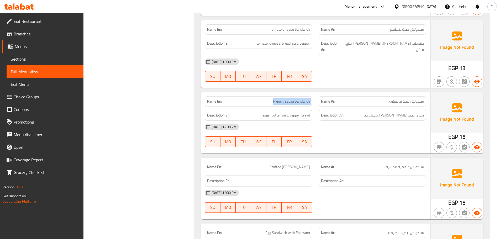
scroll to position [612, 0]
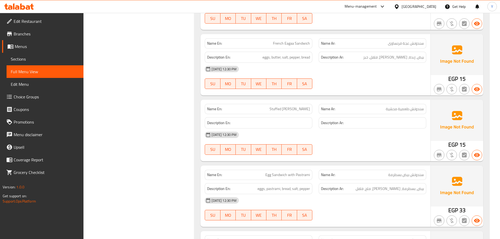
drag, startPoint x: 385, startPoint y: 95, endPoint x: 381, endPoint y: 79, distance: 16.7
click at [385, 117] on div "Description Ar:" at bounding box center [373, 122] width 108 height 11
click at [366, 120] on h6 "Description Ar:" at bounding box center [372, 123] width 103 height 7
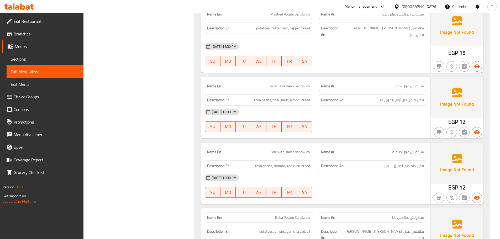
scroll to position [295, 0]
click at [295, 76] on div "Name En: Spicy Fava Bean Sandwich Name Ar: سندوتش فول - حار Description En: fav…" at bounding box center [316, 106] width 230 height 61
click at [282, 91] on div "Description En: fava beans, chili, garlic, lemon, bread" at bounding box center [259, 100] width 114 height 18
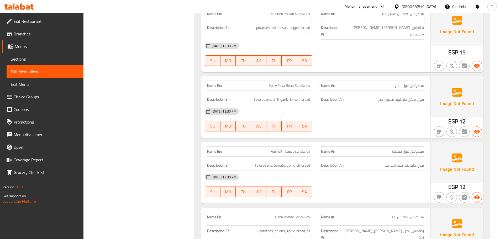
click at [290, 83] on span "Spicy Fava Bean Sandwich" at bounding box center [289, 86] width 41 height 6
copy span "Spicy Fava Bean Sandwich"
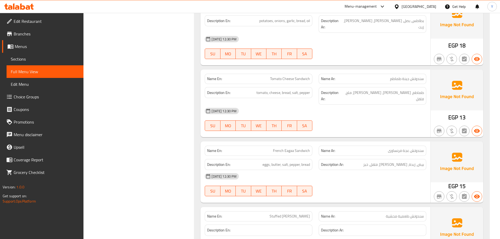
scroll to position [515, 0]
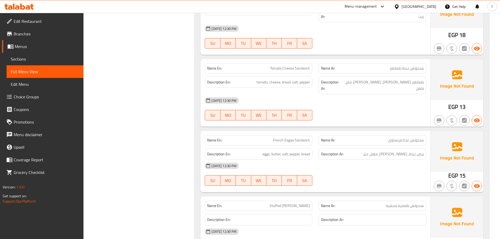
click at [405, 197] on div "Name En: Stuffed Taamya Sandwich Name Ar: سندوتش طعمية محشية Description En: De…" at bounding box center [316, 227] width 230 height 61
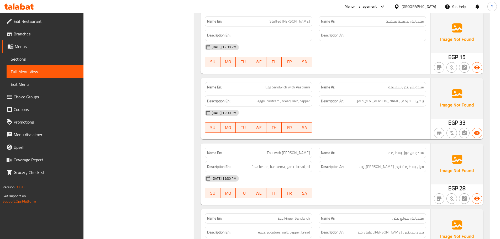
scroll to position [703, 0]
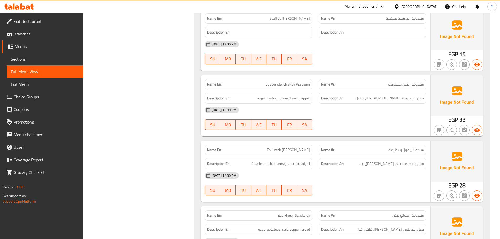
click at [283, 142] on div "Name En: Foul with Basterma Sandwich" at bounding box center [259, 150] width 114 height 17
copy span "Foul with Basterma Sandwich"
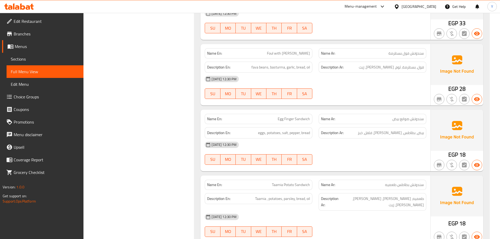
scroll to position [808, 0]
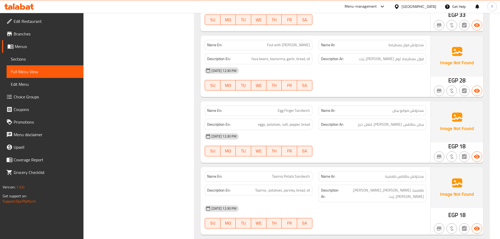
click at [291, 171] on div "Name En: Taamia Potato Sandwich" at bounding box center [259, 176] width 108 height 10
click at [295, 168] on div "Name En: Taamia Potato Sandwich" at bounding box center [259, 176] width 114 height 17
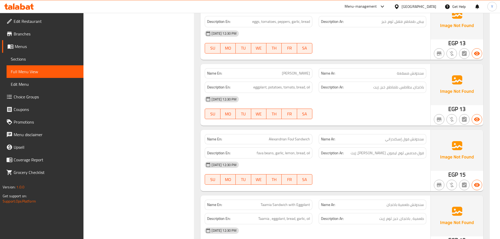
scroll to position [1612, 0]
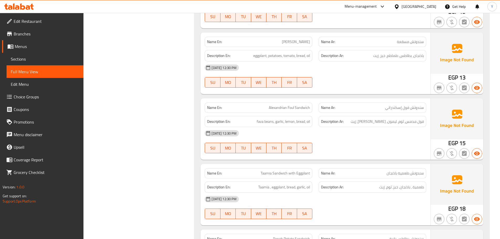
click at [287, 171] on span "Taamia Sandwich with Eggplant" at bounding box center [285, 174] width 49 height 6
copy span "Taamia Sandwich with Eggplant"
click at [287, 171] on span "Taamia Sandwich with Eggplant" at bounding box center [285, 174] width 49 height 6
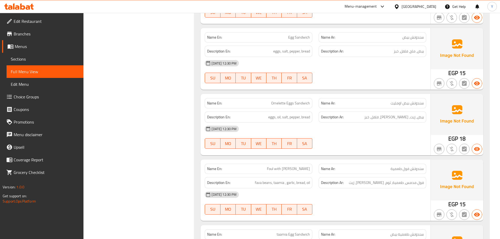
scroll to position [1895, 0]
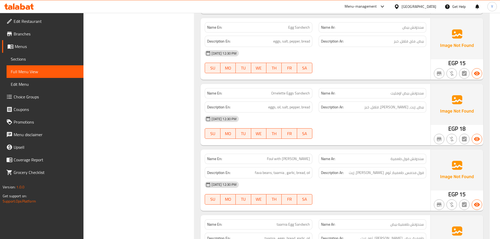
click at [287, 216] on div "Name En: taamia Egg Sandwich" at bounding box center [259, 224] width 114 height 17
copy span "taamia Egg Sandwich"
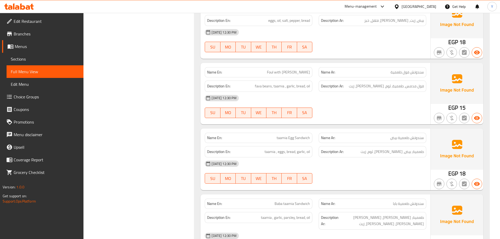
scroll to position [1990, 0]
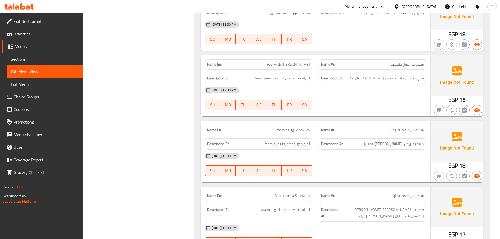
copy span "Taamia Sandwich"
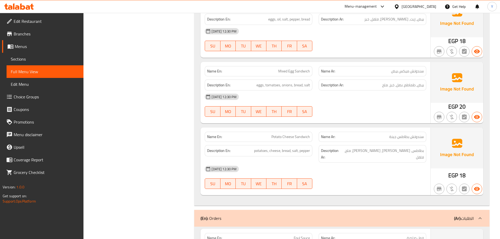
scroll to position [2456, 0]
click at [338, 162] on div "30-08-2025 12:30 PM" at bounding box center [316, 168] width 228 height 13
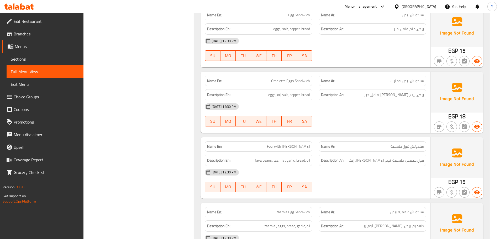
drag, startPoint x: 351, startPoint y: 109, endPoint x: 375, endPoint y: -32, distance: 142.4
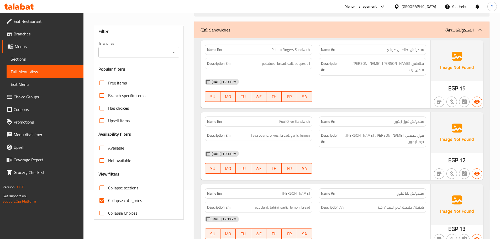
scroll to position [0, 0]
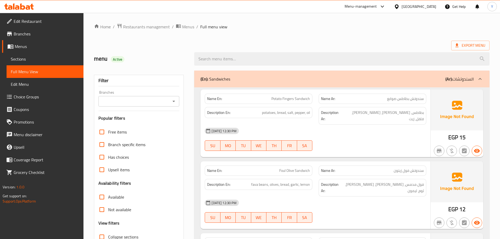
click at [276, 73] on div "(En): Sandwiches (Ar): السندوتشات" at bounding box center [341, 79] width 295 height 17
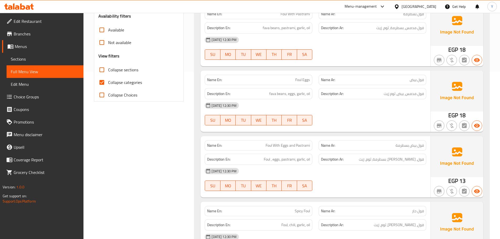
scroll to position [168, 0]
click at [290, 149] on div "Name En: Foul With Eggs and Pastrami" at bounding box center [259, 145] width 108 height 10
click at [290, 148] on span "Foul With Eggs and Pastrami" at bounding box center [288, 145] width 44 height 6
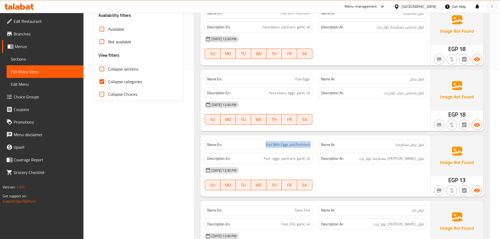
click at [290, 148] on span "Foul With Eggs and Pastrami" at bounding box center [288, 145] width 44 height 6
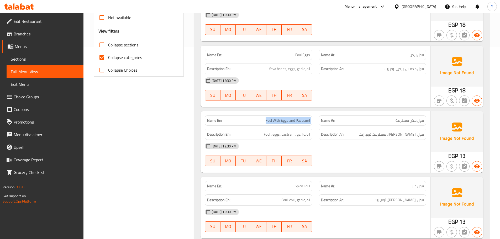
scroll to position [220, 0]
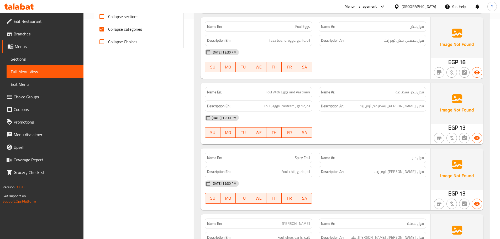
click at [293, 154] on div "Name En: Spicy Foul" at bounding box center [259, 158] width 108 height 10
copy span "Spicy Foul"
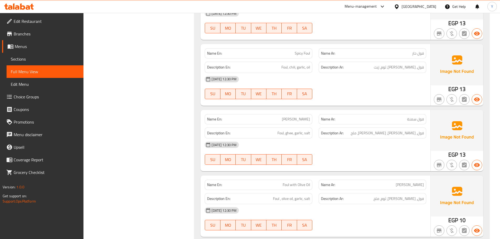
scroll to position [336, 0]
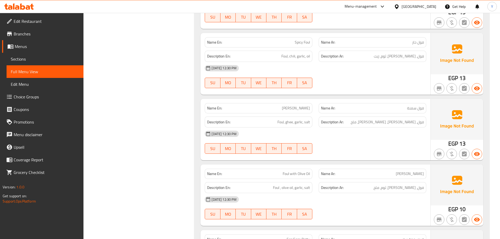
click at [310, 103] on div "Name En: Ghee Foul" at bounding box center [259, 108] width 108 height 10
copy span "Ghee Foul"
click at [287, 173] on span "Foul with Olive Oil" at bounding box center [296, 174] width 27 height 6
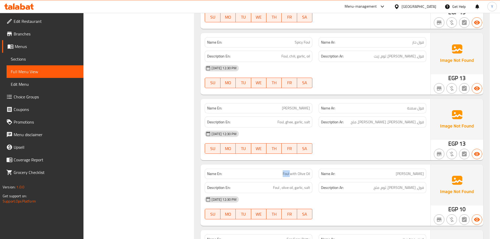
click at [287, 173] on span "Foul with Olive Oil" at bounding box center [296, 174] width 27 height 6
copy span "Foul"
click at [287, 173] on span "Foul with Olive Oil" at bounding box center [296, 174] width 27 height 6
copy span "Foul with Olive Oil"
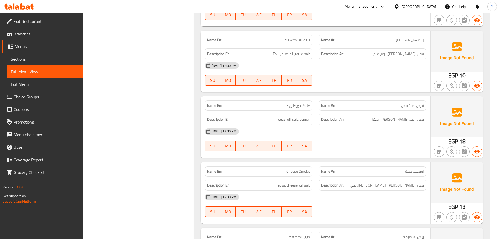
click at [307, 104] on span "Egg Egga Patty" at bounding box center [298, 106] width 23 height 6
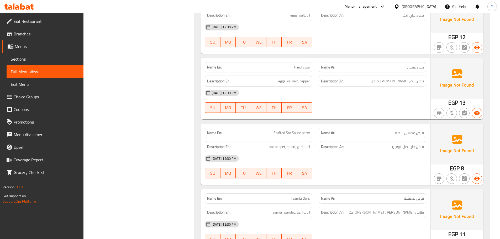
scroll to position [772, 0]
click at [297, 129] on span "Stuffed Sot Sauce patty" at bounding box center [292, 132] width 36 height 6
copy span "Stuffed Sot Sauce patty"
click at [297, 129] on span "Stuffed Sot Sauce patty" at bounding box center [292, 132] width 36 height 6
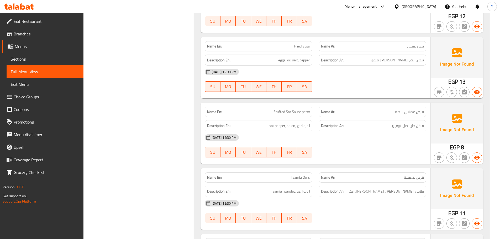
scroll to position [793, 0]
click at [284, 158] on div "SU MO TU WE TH FR SA" at bounding box center [259, 151] width 114 height 17
click at [292, 183] on div "Description En: Taamia , parsley, garlic, oil" at bounding box center [259, 191] width 114 height 18
click at [300, 179] on span "Taamia Qors" at bounding box center [300, 177] width 19 height 6
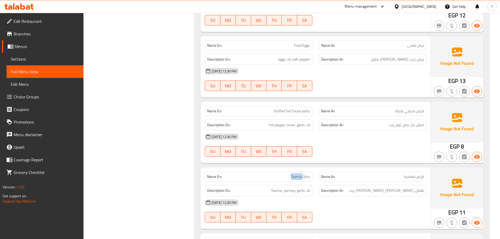
click at [300, 179] on span "Taamia Qors" at bounding box center [300, 177] width 19 height 6
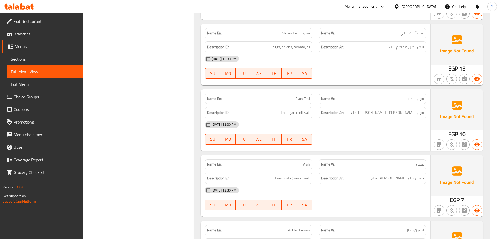
scroll to position [1397, 0]
click at [285, 103] on div "Name En: Plain Foul" at bounding box center [259, 98] width 108 height 10
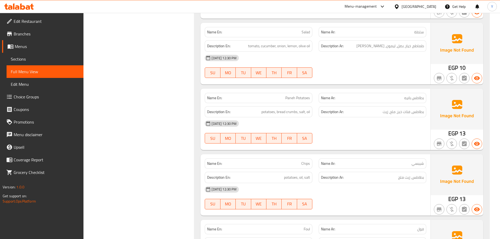
scroll to position [1831, 0]
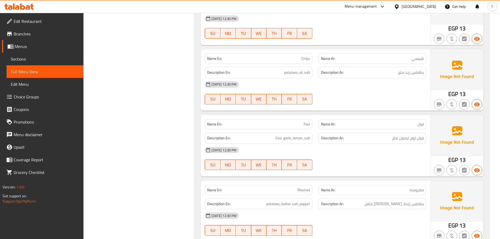
click at [301, 122] on p "Name En: Foul" at bounding box center [258, 125] width 103 height 6
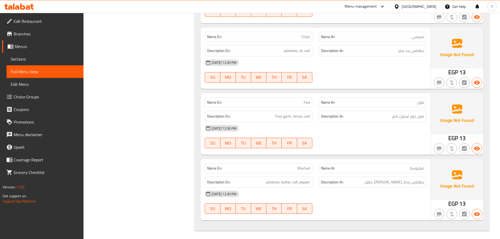
scroll to position [1855, 0]
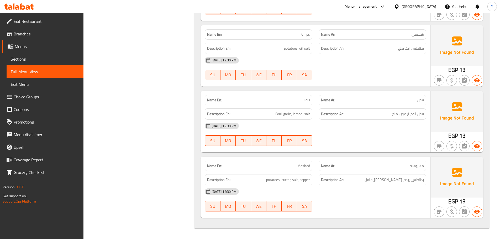
click at [356, 116] on h6 "Description Ar: فول، ثوم، ليمون، ملح" at bounding box center [372, 114] width 103 height 7
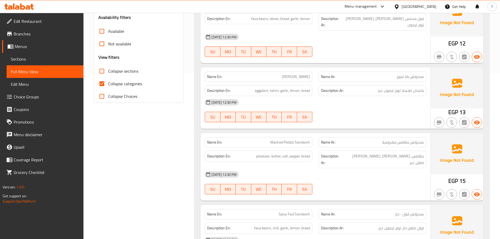
scroll to position [131, 0]
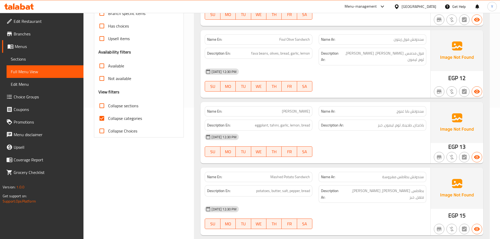
click at [101, 116] on input "Collapse categories" at bounding box center [102, 118] width 13 height 13
checkbox input "false"
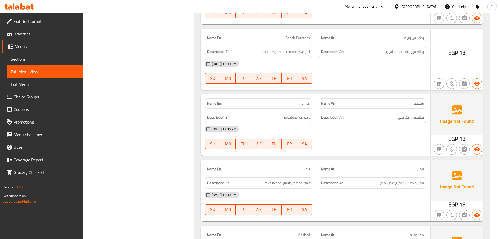
drag, startPoint x: 393, startPoint y: 48, endPoint x: 341, endPoint y: 251, distance: 209.8
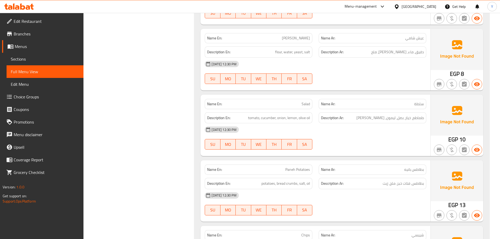
scroll to position [2423, 0]
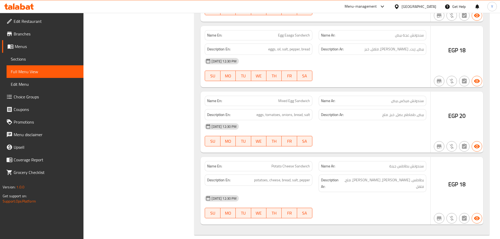
drag, startPoint x: 325, startPoint y: 175, endPoint x: 378, endPoint y: -32, distance: 213.1
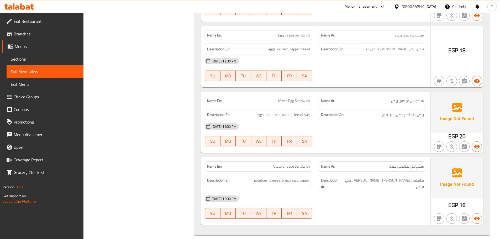
scroll to position [0, 0]
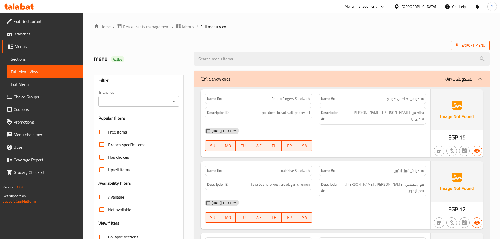
click at [467, 41] on span "Export Menu" at bounding box center [470, 46] width 38 height 10
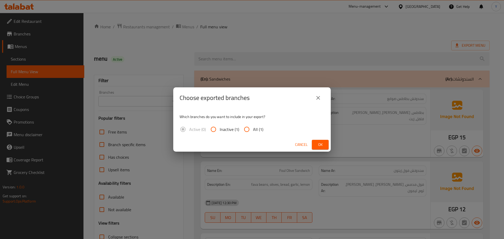
click at [318, 141] on span "Ok" at bounding box center [320, 144] width 8 height 7
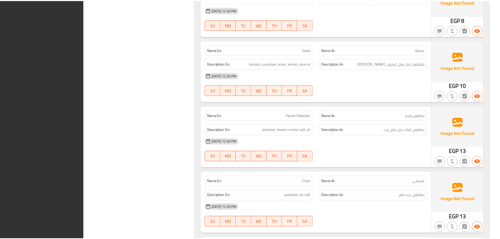
scroll to position [4365, 0]
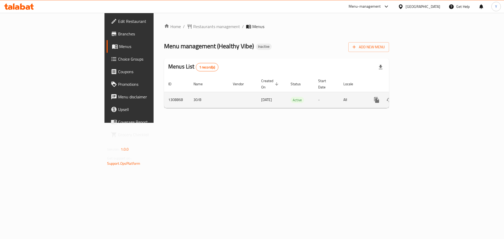
click at [421, 97] on link "enhanced table" at bounding box center [414, 100] width 13 height 13
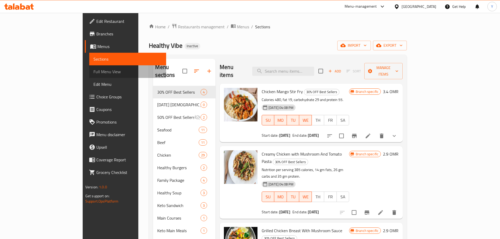
click at [93, 72] on span "Full Menu View" at bounding box center [127, 72] width 69 height 6
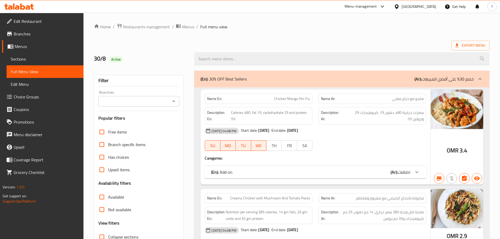
click at [146, 99] on input "Branches" at bounding box center [134, 101] width 69 height 7
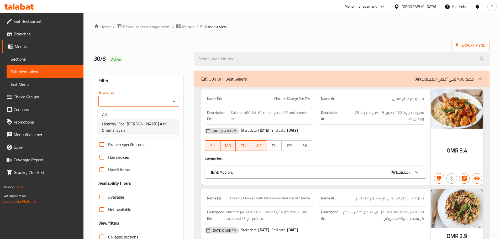
click at [144, 126] on span "Healthy Vibe, [PERSON_NAME] Ash Shamaliyyah" at bounding box center [138, 127] width 73 height 13
type input "Healthy Vibe, [PERSON_NAME] Ash Shamaliyyah"
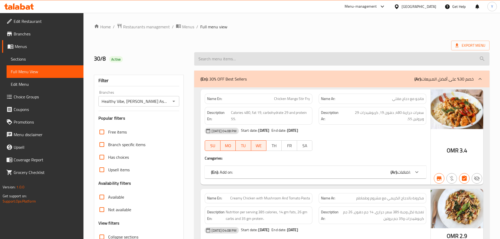
click at [195, 65] on input "search" at bounding box center [341, 58] width 295 height 13
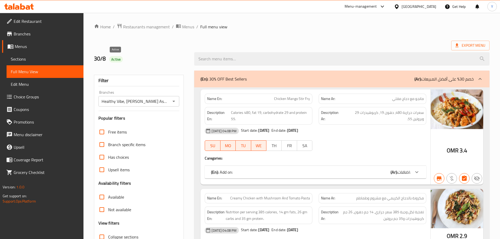
click at [115, 59] on span "Active" at bounding box center [116, 59] width 14 height 5
copy span "Active"
click at [145, 52] on div "30/8 Active" at bounding box center [141, 58] width 101 height 23
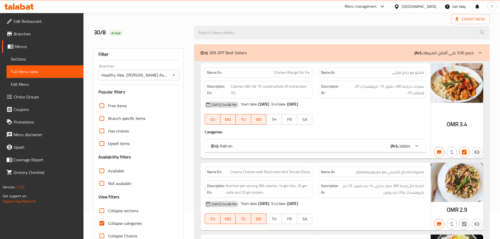
click at [112, 222] on span "Collapse categories" at bounding box center [125, 223] width 34 height 6
click at [108, 222] on input "Collapse categories" at bounding box center [102, 223] width 13 height 13
checkbox input "false"
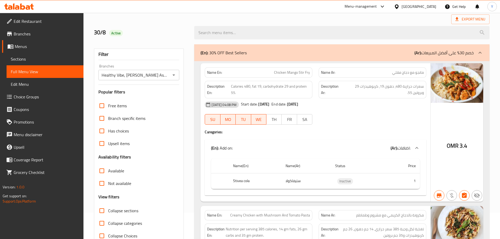
drag, startPoint x: 40, startPoint y: 30, endPoint x: 50, endPoint y: 20, distance: 14.5
click at [40, 30] on link "Branches" at bounding box center [42, 34] width 81 height 13
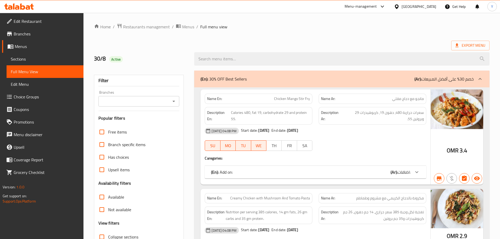
click at [24, 6] on icon at bounding box center [19, 6] width 30 height 6
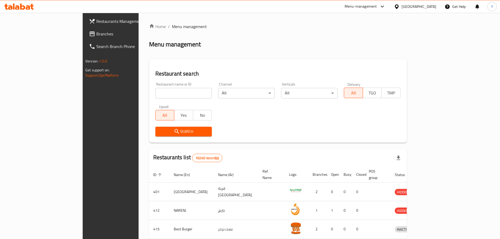
click at [96, 36] on span "Branches" at bounding box center [129, 34] width 66 height 6
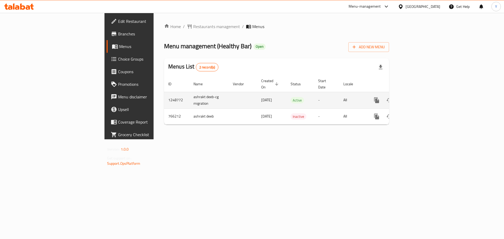
click at [418, 97] on icon "enhanced table" at bounding box center [414, 100] width 6 height 6
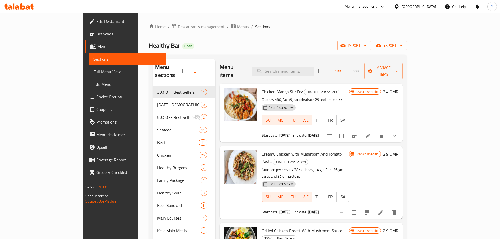
click at [93, 72] on span "Full Menu View" at bounding box center [127, 72] width 69 height 6
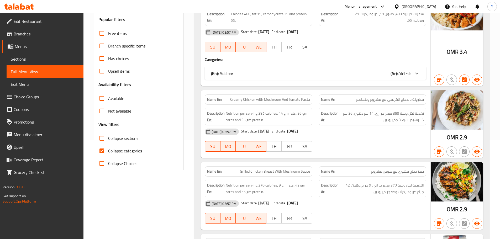
scroll to position [105, 0]
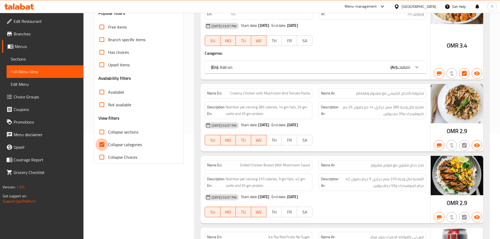
click at [107, 146] on input "Collapse categories" at bounding box center [102, 144] width 13 height 13
checkbox input "false"
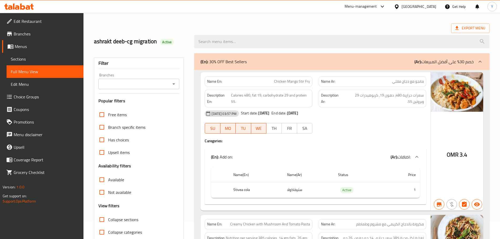
scroll to position [0, 0]
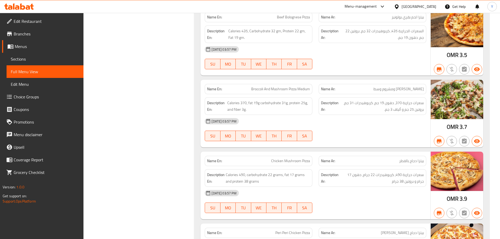
drag, startPoint x: 288, startPoint y: 31, endPoint x: 253, endPoint y: 251, distance: 222.9
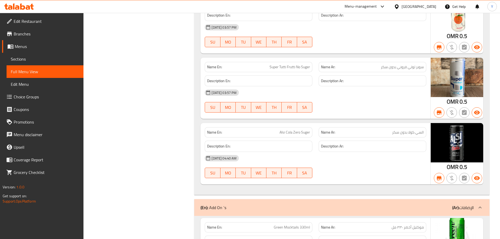
scroll to position [12537, 0]
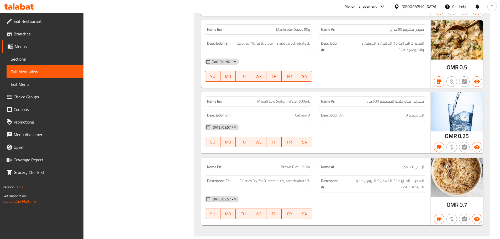
drag, startPoint x: 262, startPoint y: 104, endPoint x: 258, endPoint y: 251, distance: 147.8
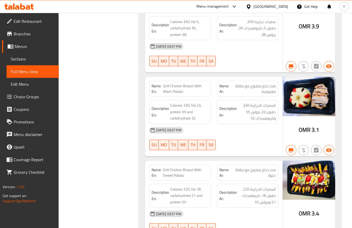
scroll to position [0, 0]
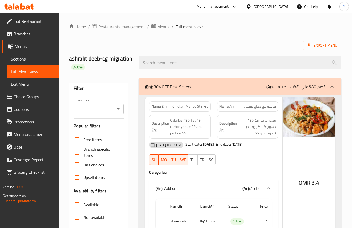
drag, startPoint x: 234, startPoint y: 129, endPoint x: 277, endPoint y: -87, distance: 220.4
click at [157, 107] on strong "Name En:" at bounding box center [158, 107] width 15 height 6
copy strong "Name En:"
click at [157, 107] on strong "Name En:" at bounding box center [158, 107] width 15 height 6
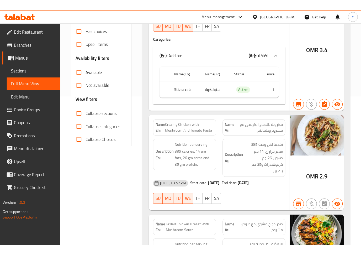
scroll to position [13, 0]
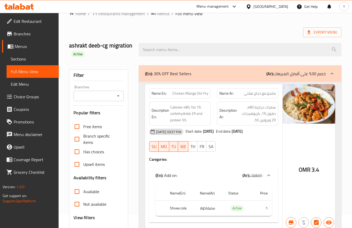
click at [101, 97] on input "Branches" at bounding box center [94, 95] width 38 height 7
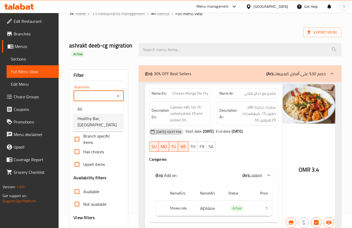
click at [102, 118] on span "Healthy Bar, Azaiba" at bounding box center [98, 121] width 42 height 13
type input "Healthy Bar, Azaiba"
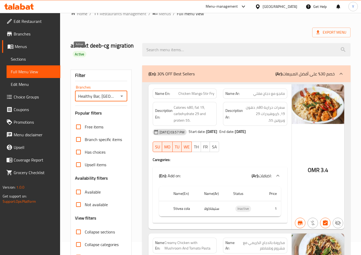
click at [79, 52] on span "Active" at bounding box center [80, 54] width 14 height 5
copy span "Active"
click at [79, 52] on span "Active" at bounding box center [80, 54] width 14 height 5
click at [111, 32] on div "Export Menu" at bounding box center [211, 33] width 280 height 10
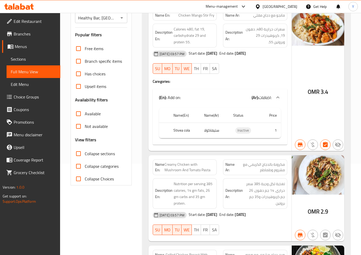
scroll to position [92, 0]
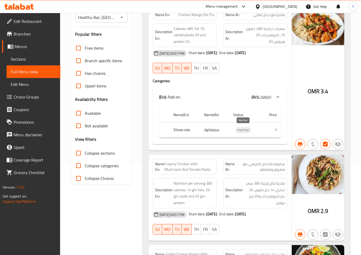
click at [244, 129] on span "Inactive" at bounding box center [243, 130] width 16 height 6
copy span "Inactive"
click at [244, 129] on span "Inactive" at bounding box center [243, 130] width 16 height 6
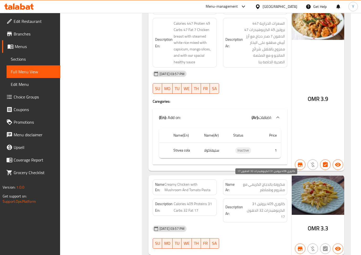
scroll to position [94, 0]
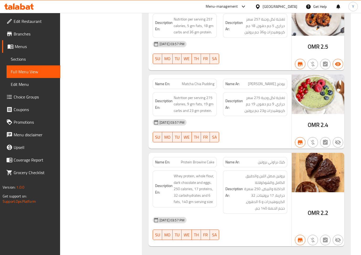
drag, startPoint x: 227, startPoint y: 204, endPoint x: 192, endPoint y: 222, distance: 38.9
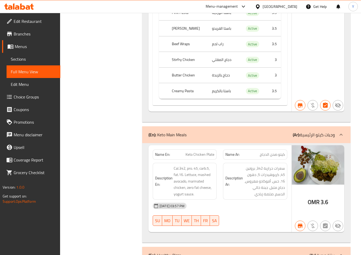
drag, startPoint x: 82, startPoint y: 140, endPoint x: 159, endPoint y: -61, distance: 215.5
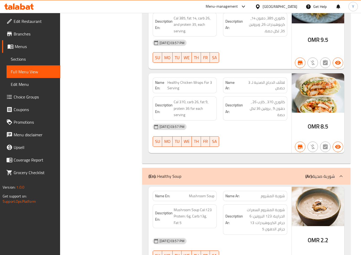
scroll to position [0, 0]
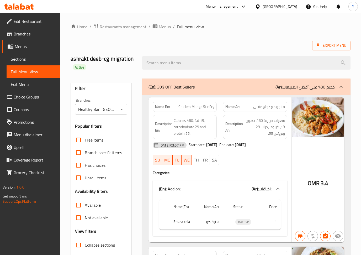
drag, startPoint x: 96, startPoint y: 165, endPoint x: 208, endPoint y: -61, distance: 252.4
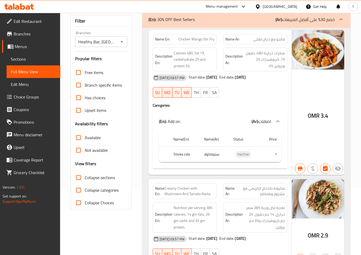
scroll to position [105, 0]
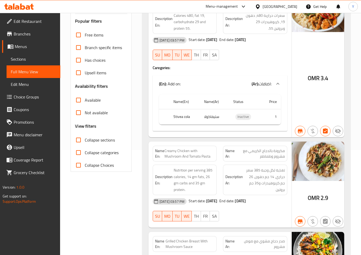
click at [95, 99] on span "Available" at bounding box center [93, 100] width 16 height 6
click at [85, 99] on input "Available" at bounding box center [78, 100] width 13 height 13
checkbox input "true"
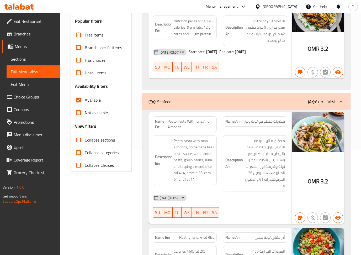
scroll to position [103, 0]
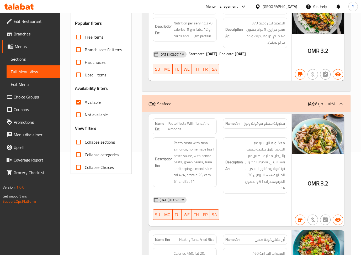
drag, startPoint x: 83, startPoint y: 112, endPoint x: 83, endPoint y: 106, distance: 6.6
click at [83, 112] on input "Not available" at bounding box center [78, 114] width 13 height 13
checkbox input "true"
click at [83, 100] on input "Available" at bounding box center [78, 102] width 13 height 13
checkbox input "false"
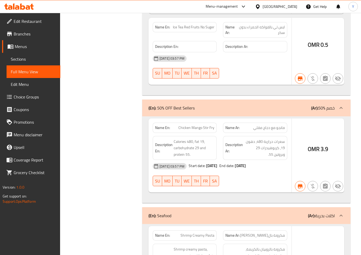
scroll to position [0, 0]
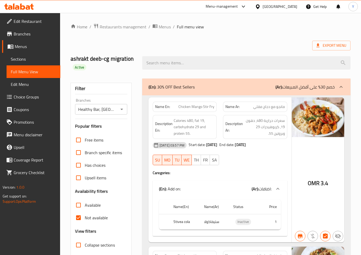
drag, startPoint x: 318, startPoint y: -54, endPoint x: 341, endPoint y: -61, distance: 24.6
click at [332, 44] on span "Export Menu" at bounding box center [332, 45] width 30 height 7
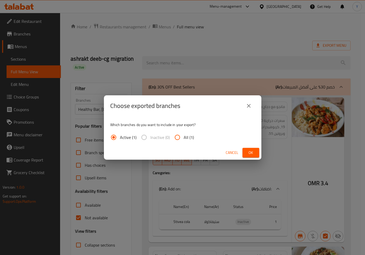
click at [187, 137] on span "All (1)" at bounding box center [189, 137] width 10 height 6
click at [184, 137] on input "All (1)" at bounding box center [177, 137] width 13 height 13
radio input "true"
click at [257, 154] on button "Ok" at bounding box center [251, 153] width 17 height 10
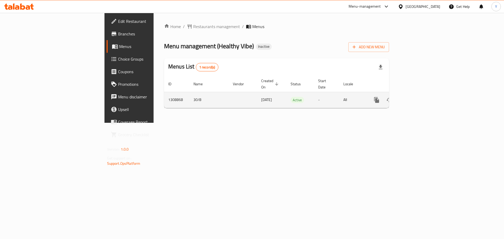
click at [418, 97] on icon "enhanced table" at bounding box center [414, 100] width 6 height 6
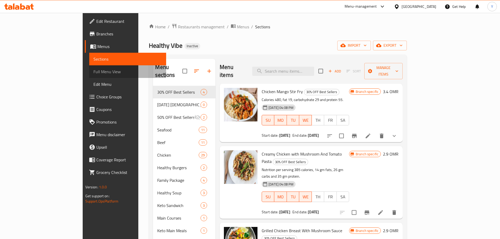
click at [93, 70] on span "Full Menu View" at bounding box center [127, 72] width 69 height 6
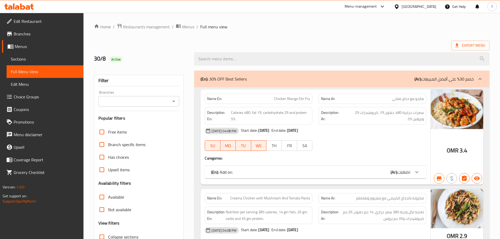
click at [129, 106] on div "Branches" at bounding box center [138, 101] width 81 height 10
click at [146, 100] on input "Branches" at bounding box center [134, 101] width 69 height 7
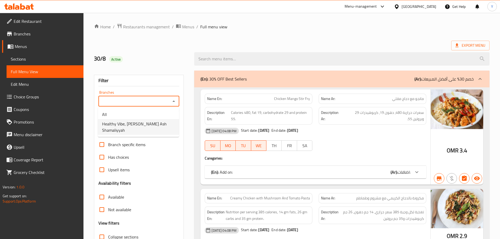
click at [157, 123] on span "Healthy Vibe, [PERSON_NAME] Ash Shamaliyyah" at bounding box center [138, 127] width 73 height 13
type input "Healthy Vibe, [PERSON_NAME] Ash Shamaliyyah"
click at [162, 54] on div "30/8 Active" at bounding box center [141, 58] width 101 height 23
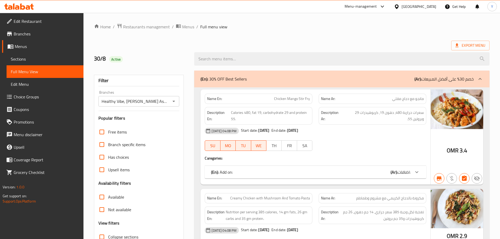
scroll to position [157, 0]
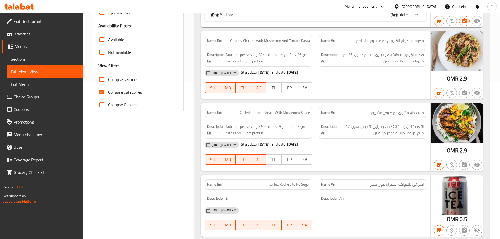
click at [123, 93] on span "Collapse categories" at bounding box center [125, 92] width 34 height 6
click at [108, 93] on input "Collapse categories" at bounding box center [102, 92] width 13 height 13
checkbox input "false"
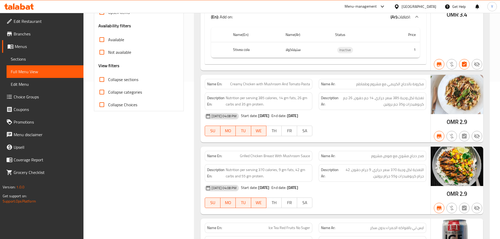
scroll to position [0, 0]
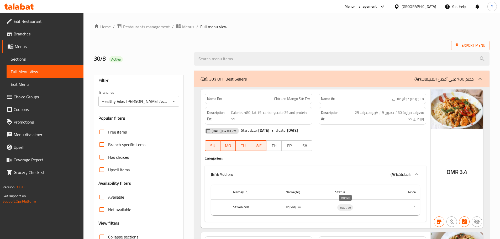
click at [344, 209] on span "Inactive" at bounding box center [345, 207] width 16 height 6
copy span "Inactive"
click at [218, 93] on div "Name En: Chicken Mango Stir Fry" at bounding box center [259, 99] width 114 height 17
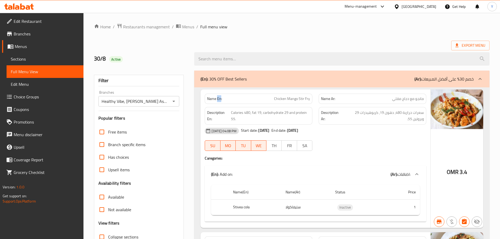
copy strong "En"
click at [218, 93] on div "Name En: Chicken Mango Stir Fry" at bounding box center [259, 99] width 114 height 17
copy strong "Name En:"
drag, startPoint x: 222, startPoint y: -4, endPoint x: 279, endPoint y: -32, distance: 63.6
click at [113, 198] on span "Available" at bounding box center [116, 197] width 16 height 6
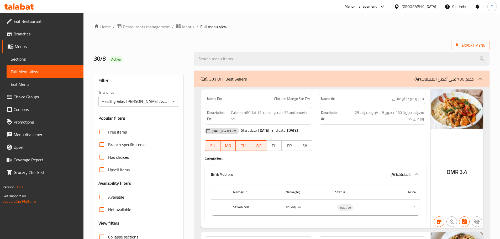
click at [108, 198] on input "Available" at bounding box center [102, 197] width 13 height 13
checkbox input "true"
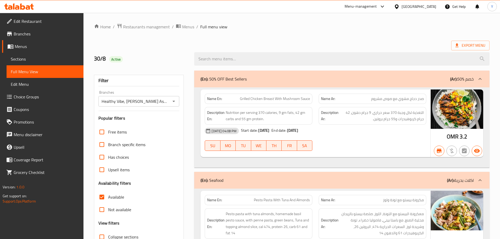
click at [199, 102] on div "Name En: Grilled Chicken Breast With Mushroom Sauce Name Ar: صدر دجاج مشوي مع ص…" at bounding box center [341, 127] width 295 height 80
click at [216, 92] on div "Name En: Grilled Chicken Breast With Mushroom Sauce" at bounding box center [259, 99] width 114 height 17
copy strong "Name En:"
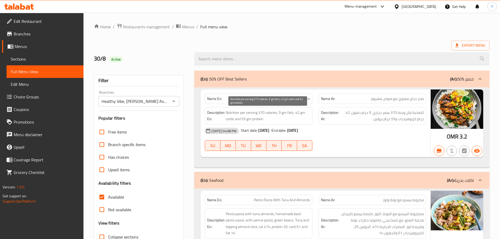
scroll to position [165, 0]
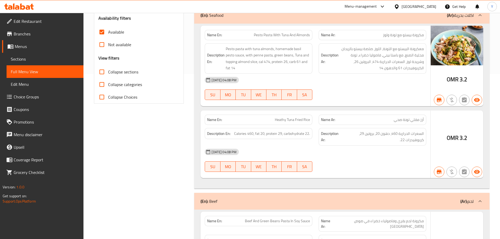
click at [112, 40] on label "Not available" at bounding box center [114, 44] width 36 height 13
click at [108, 40] on input "Not available" at bounding box center [102, 44] width 13 height 13
checkbox input "true"
click at [110, 35] on span "Available" at bounding box center [116, 32] width 16 height 6
click at [108, 35] on input "Available" at bounding box center [102, 32] width 13 height 13
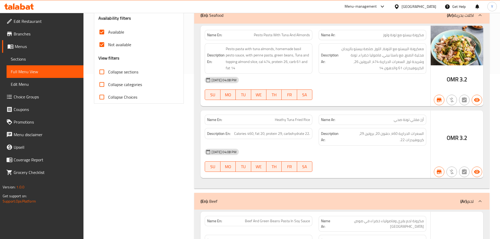
checkbox input "false"
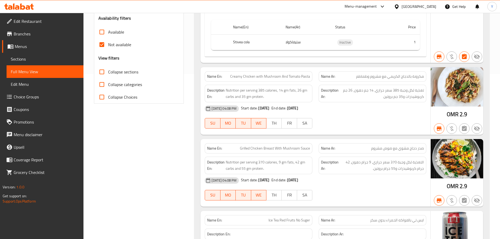
scroll to position [0, 0]
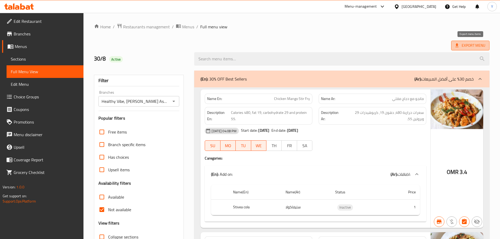
click at [478, 46] on span "Export Menu" at bounding box center [470, 45] width 30 height 7
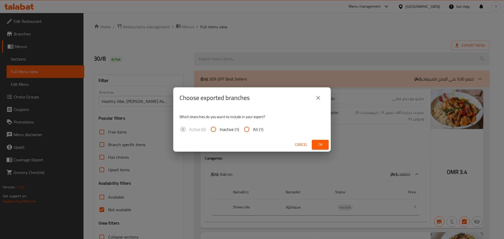
click at [261, 130] on span "All (1)" at bounding box center [258, 129] width 10 height 6
click at [253, 130] on input "All (1)" at bounding box center [246, 129] width 13 height 13
radio input "true"
click at [317, 144] on span "Ok" at bounding box center [320, 144] width 8 height 7
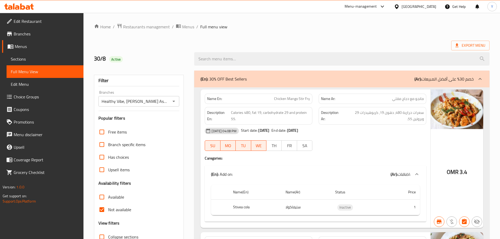
click at [351, 118] on span "سعرات حرارية 480، دهون 19، كربوهيدرات 29 وبروتين 55." at bounding box center [383, 115] width 81 height 13
drag, startPoint x: 9, startPoint y: 30, endPoint x: 19, endPoint y: 21, distance: 13.0
click at [9, 30] on link "Branches" at bounding box center [42, 34] width 81 height 13
